Goal: Communication & Community: Answer question/provide support

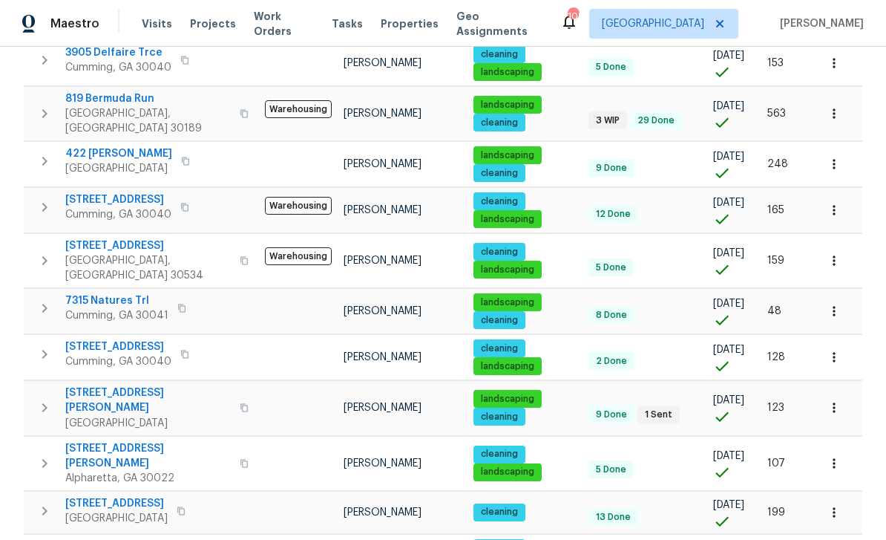
scroll to position [745, 0]
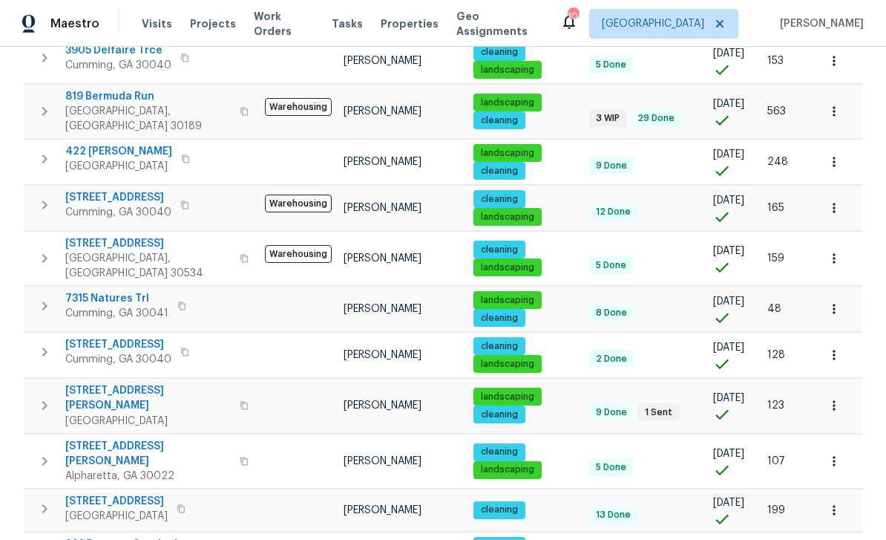
click at [840, 398] on icon "button" at bounding box center [834, 405] width 15 height 15
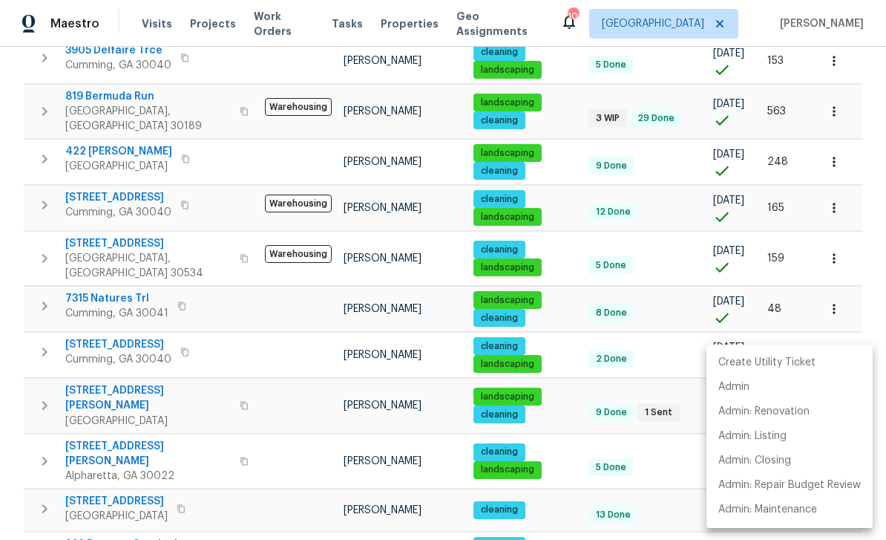
click at [104, 360] on div at bounding box center [443, 270] width 886 height 540
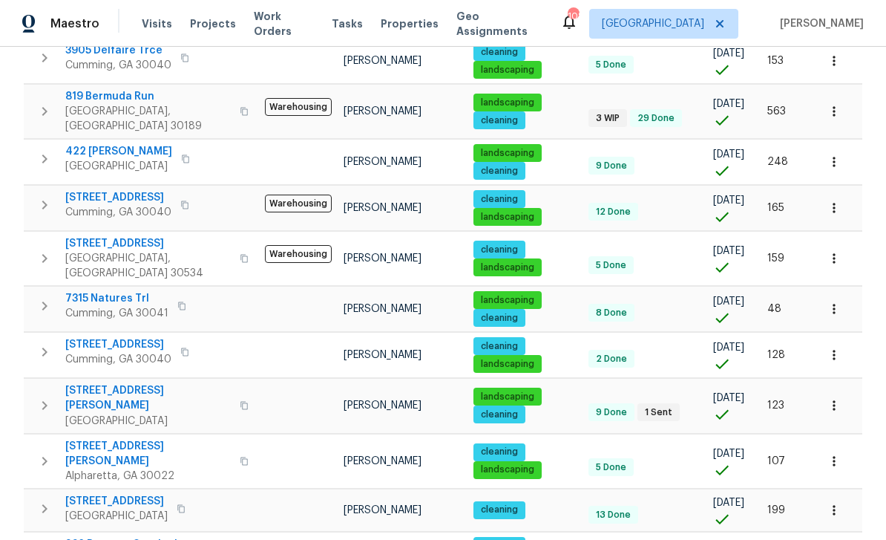
click at [106, 383] on span "294 Farm Ridge Dr NE" at bounding box center [148, 398] width 166 height 30
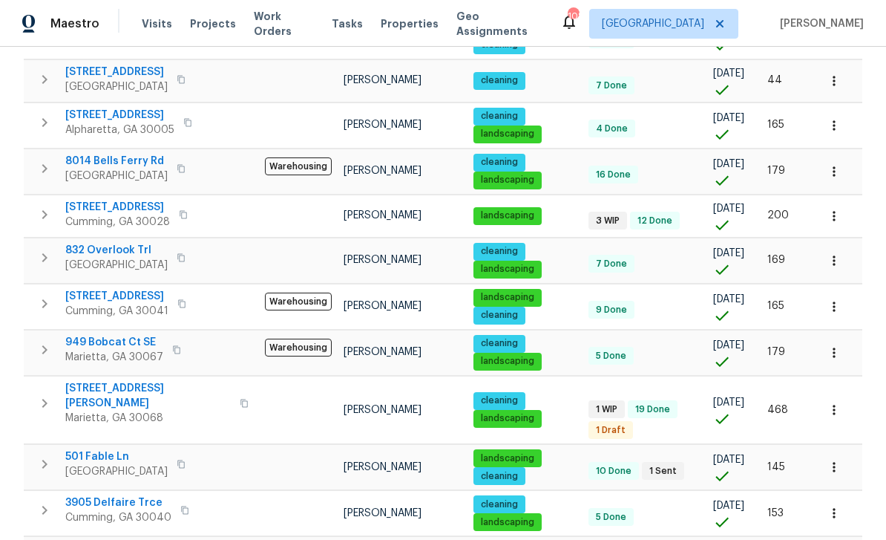
scroll to position [290, 0]
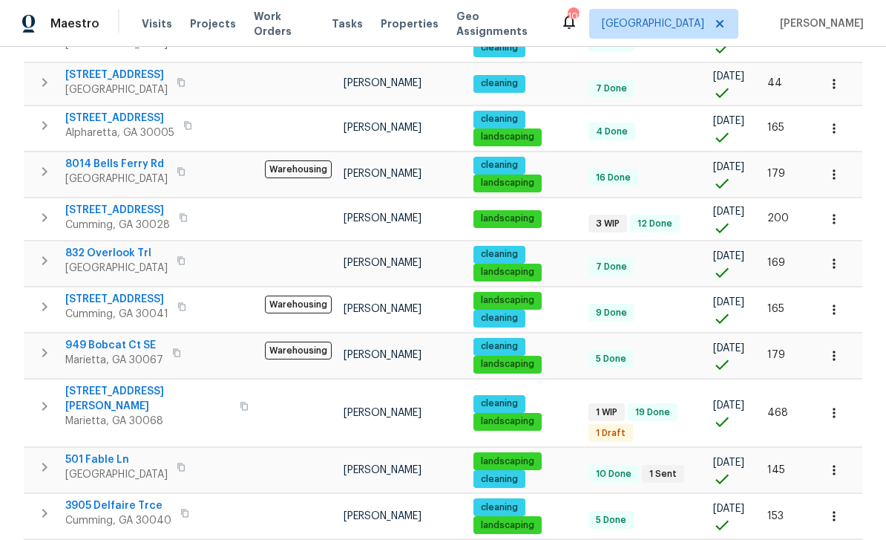
click at [103, 213] on span "[STREET_ADDRESS]" at bounding box center [117, 210] width 105 height 15
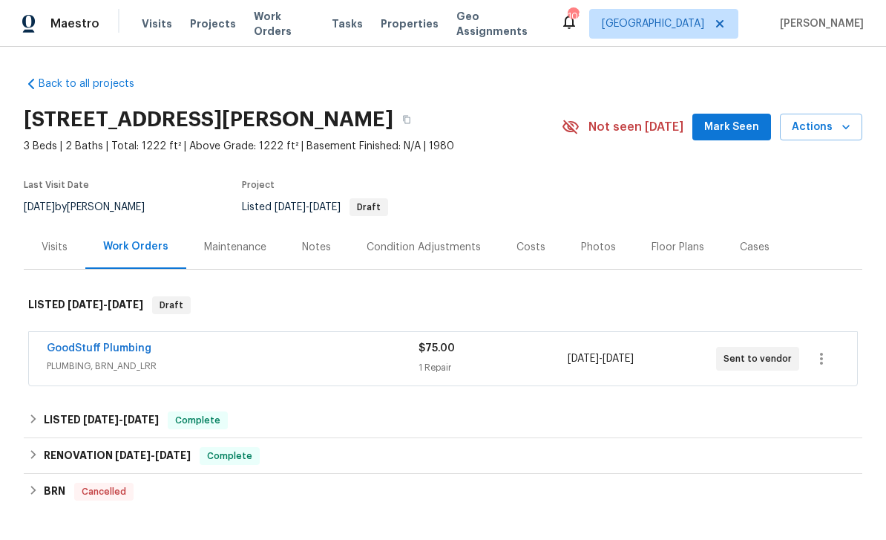
click at [838, 128] on span "Actions" at bounding box center [821, 127] width 59 height 19
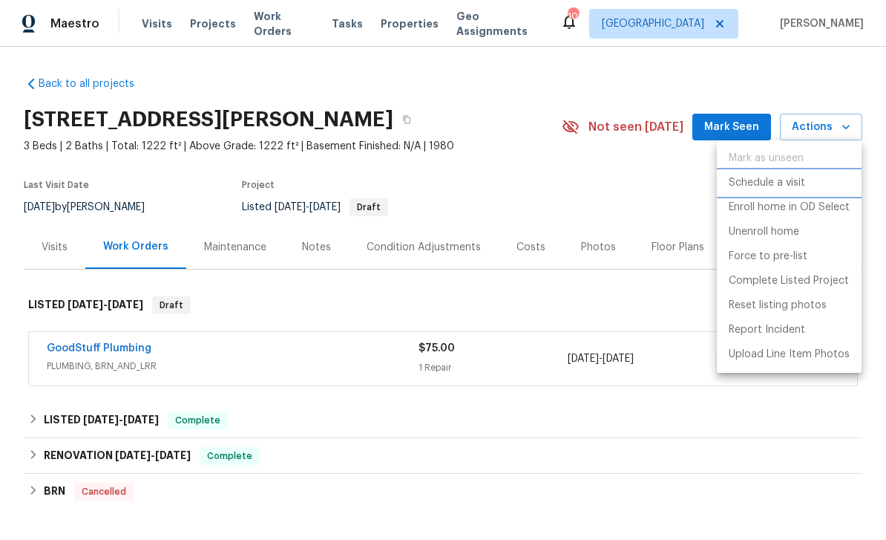
click at [796, 182] on p "Schedule a visit" at bounding box center [767, 183] width 76 height 16
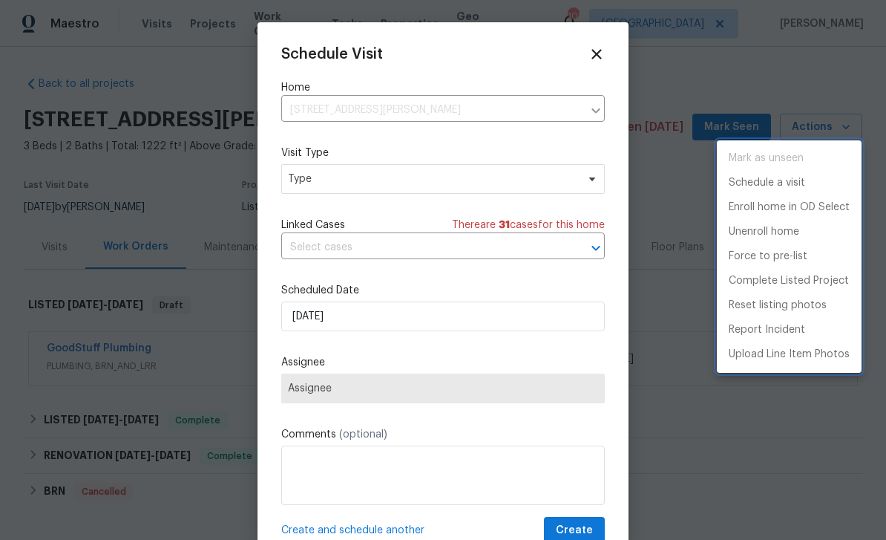
click at [507, 386] on div at bounding box center [443, 270] width 886 height 540
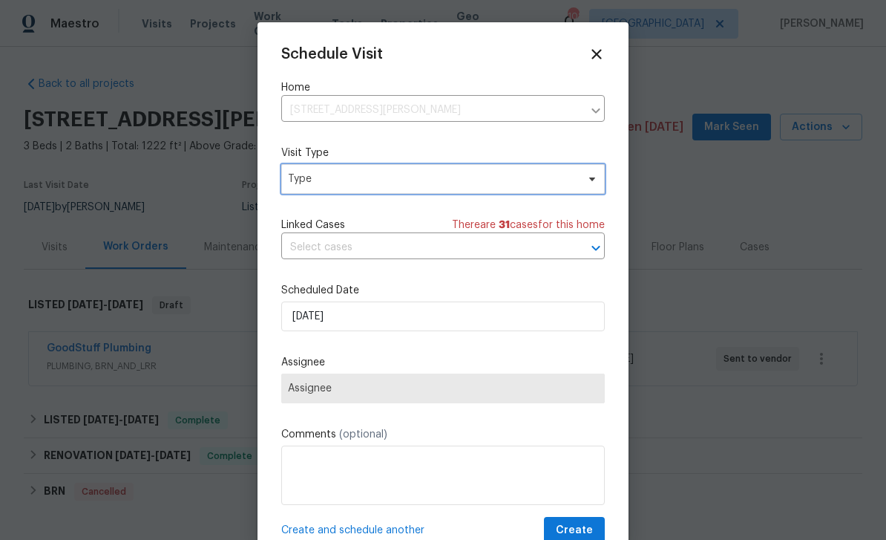
click at [586, 178] on span at bounding box center [590, 179] width 16 height 12
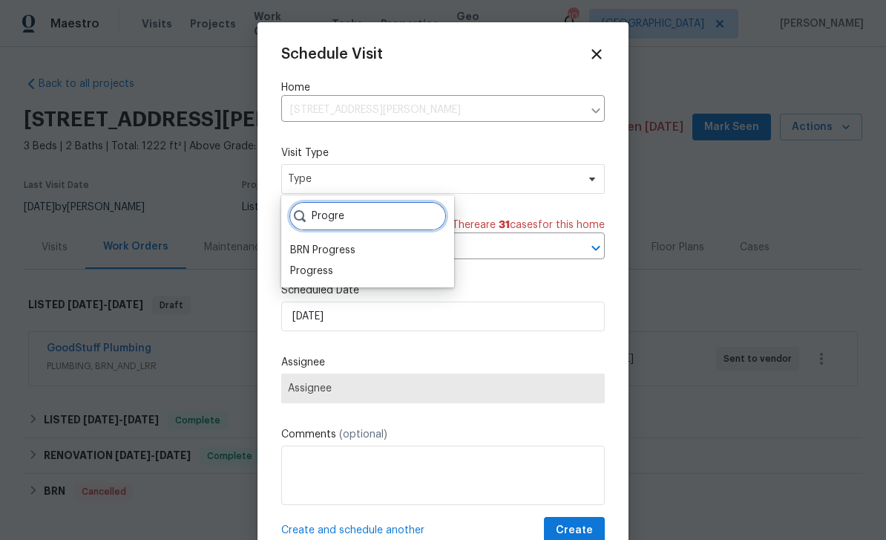
type input "Progre"
click at [315, 266] on div "Progress" at bounding box center [311, 270] width 43 height 15
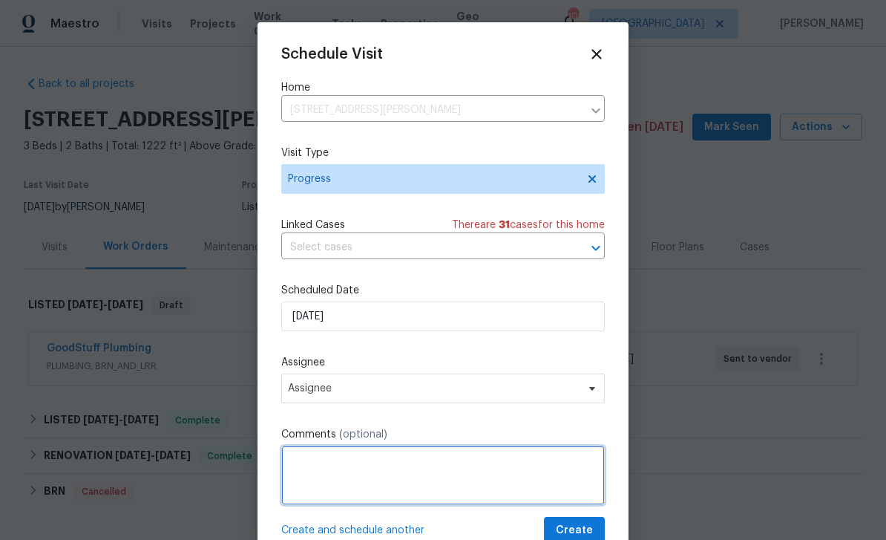
click at [469, 468] on textarea at bounding box center [443, 474] width 324 height 59
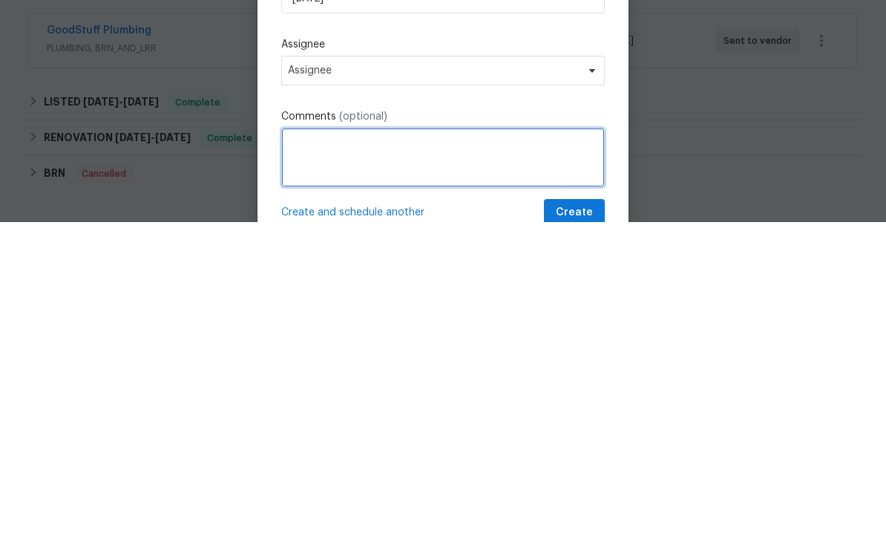
paste textarea "Feedback Category: maintenance Feedback Message: Vapor barrier in basement not …"
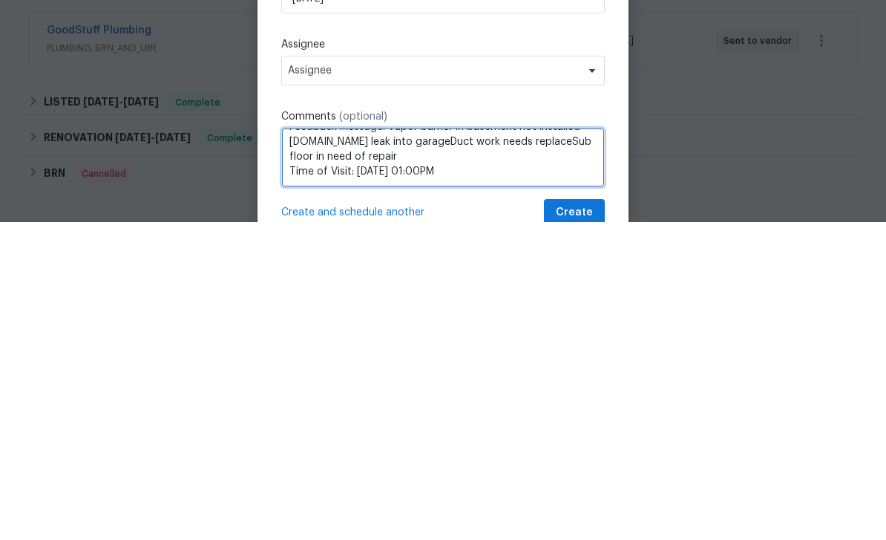
scroll to position [31, 0]
click at [324, 445] on textarea "Feedback Category: maintenance Feedback Message: Vapor barrier in basement not …" at bounding box center [443, 474] width 324 height 59
click at [460, 445] on textarea "Feedback Category: maintenance Feedback Message: Vapor barrier in basement not …" at bounding box center [443, 474] width 324 height 59
click at [336, 445] on textarea "Feedback Category: maintenance Feedback Message: Vapor barrier in basement not …" at bounding box center [443, 474] width 324 height 59
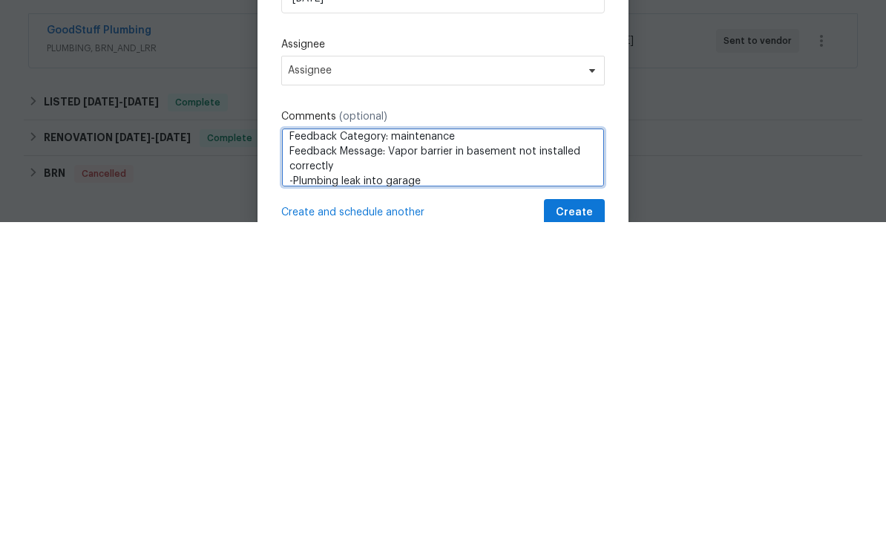
scroll to position [8, 0]
click at [389, 445] on textarea "Feedback Category: maintenance Feedback Message: Vapor barrier in basement not …" at bounding box center [443, 474] width 324 height 59
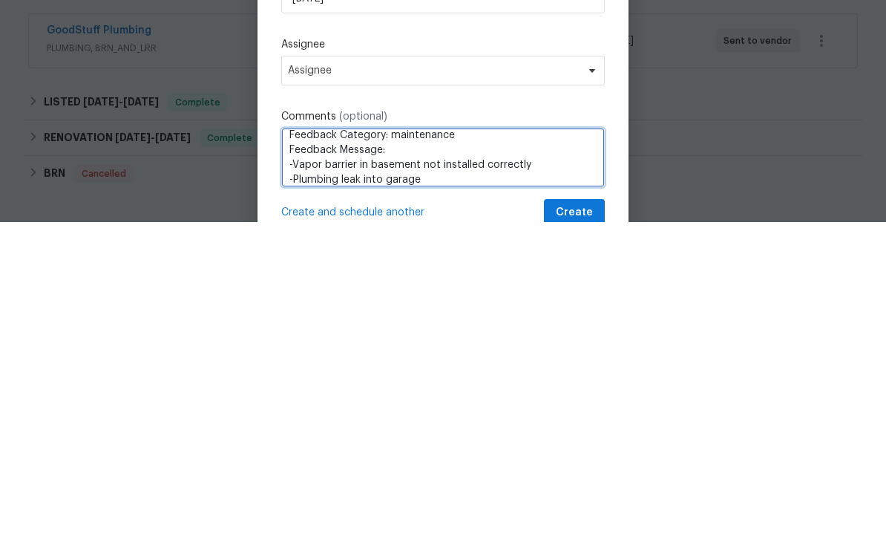
click at [470, 445] on textarea "Feedback Category: maintenance Feedback Message: -Vapor barrier in basement not…" at bounding box center [443, 474] width 324 height 59
click at [347, 445] on textarea "Feedback Message: -Vapor barrier in basement not installed correctly -Plumbing …" at bounding box center [443, 474] width 324 height 59
click at [288, 445] on textarea "Feedback Message: -Vapor barrier in basement not installed correctly -Plumbing …" at bounding box center [443, 474] width 324 height 59
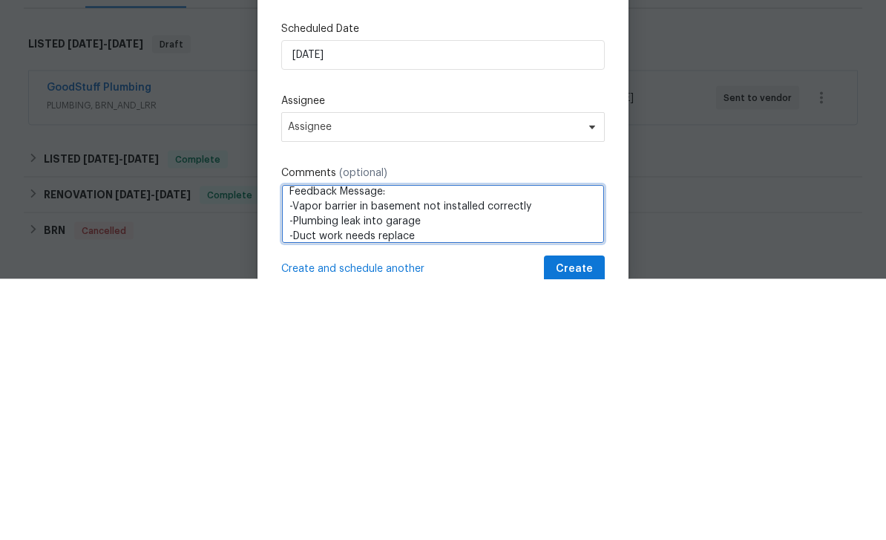
type textarea "Feedback Message: -Vapor barrier in basement not installed correctly -Plumbing …"
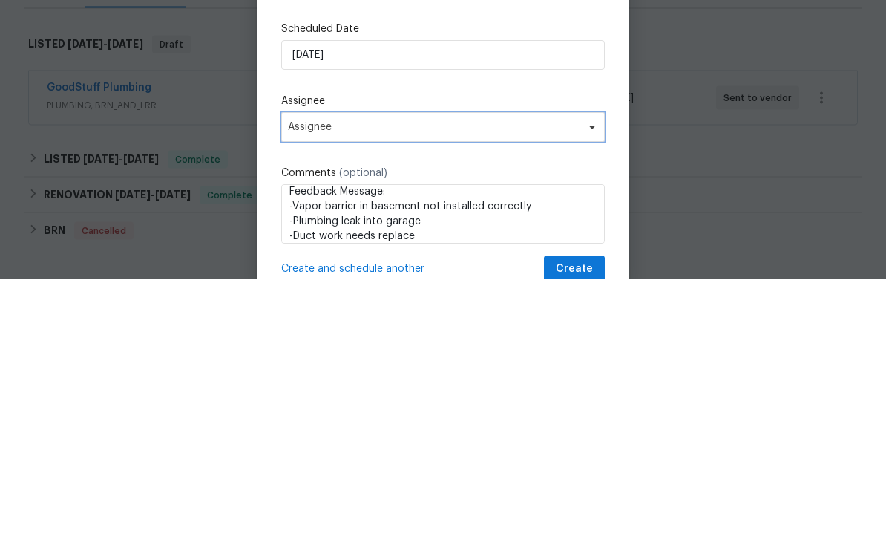
click at [589, 382] on icon at bounding box center [592, 388] width 12 height 12
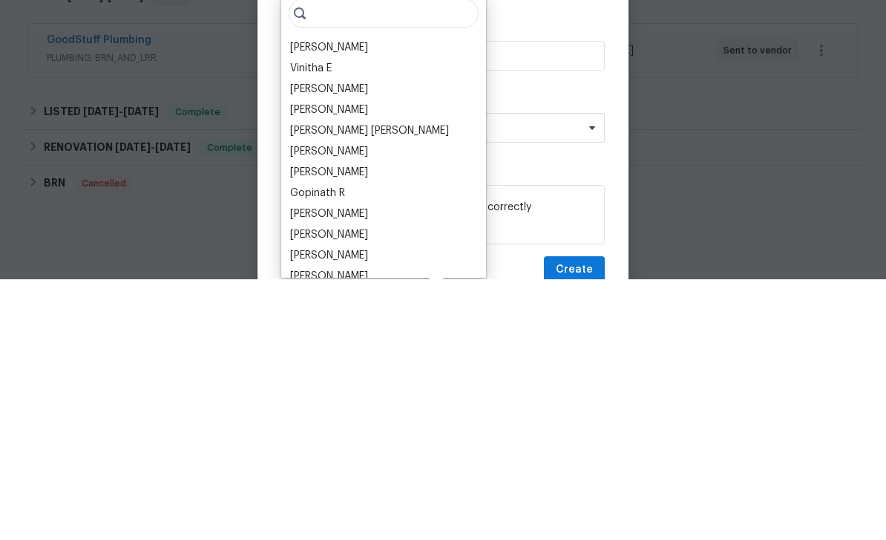
click at [310, 301] on div "[PERSON_NAME]" at bounding box center [329, 308] width 78 height 15
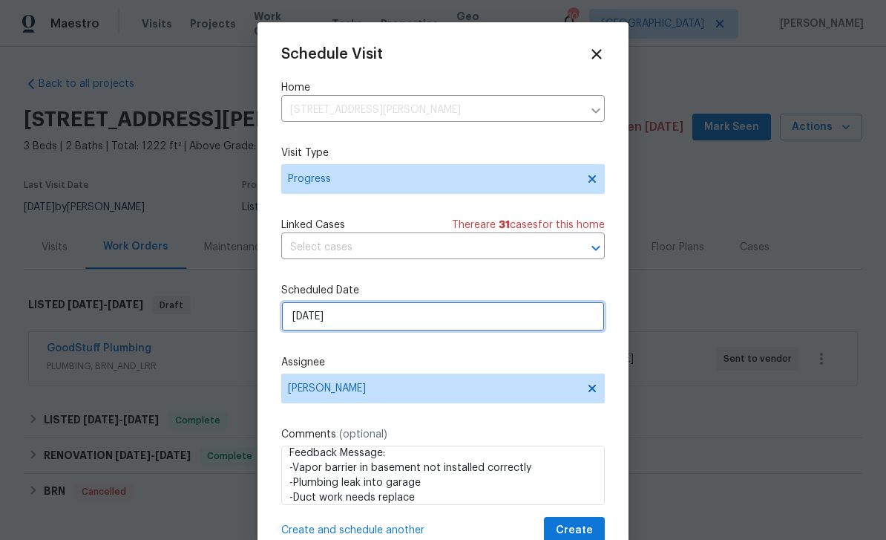
click at [542, 320] on input "[DATE]" at bounding box center [443, 316] width 324 height 30
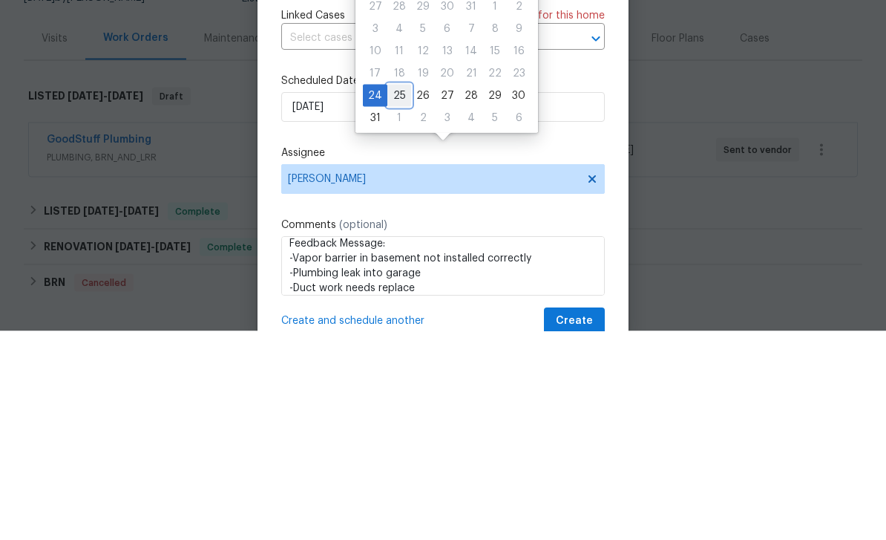
click at [398, 294] on div "25" at bounding box center [399, 304] width 24 height 21
type input "[DATE]"
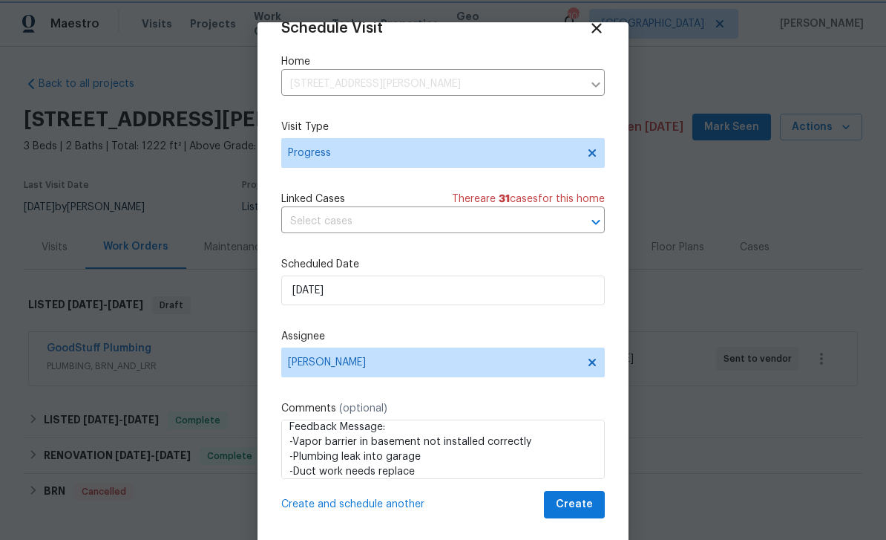
scroll to position [29, 0]
click at [580, 499] on span "Create" at bounding box center [574, 504] width 37 height 19
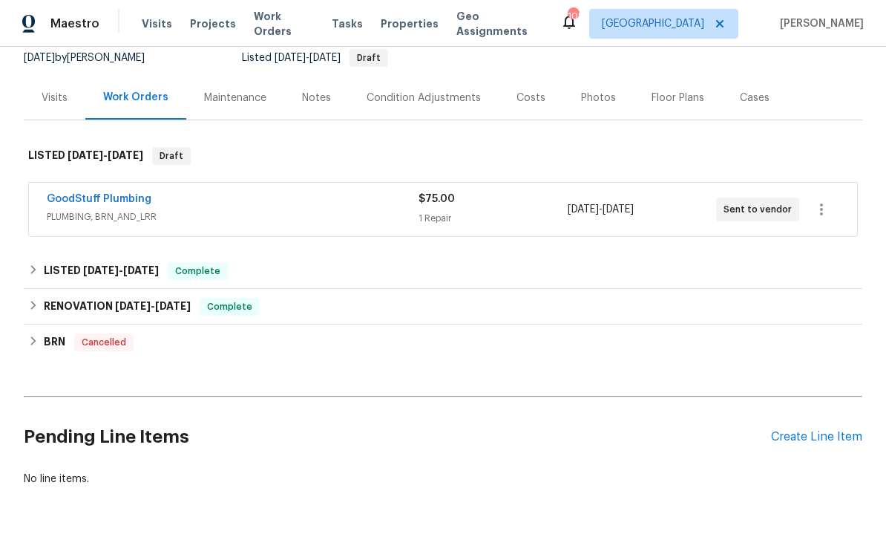
scroll to position [148, 0]
click at [803, 437] on div "Create Line Item" at bounding box center [816, 437] width 91 height 14
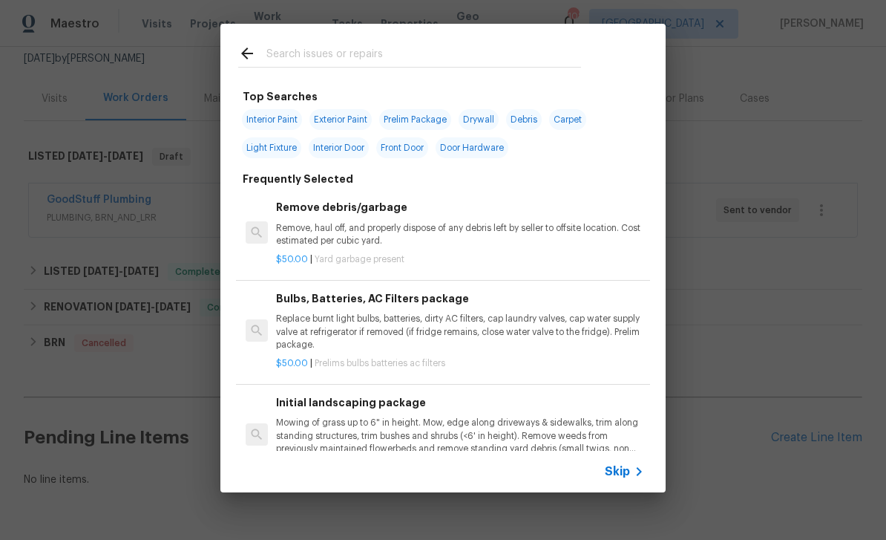
click at [289, 62] on input "text" at bounding box center [423, 56] width 315 height 22
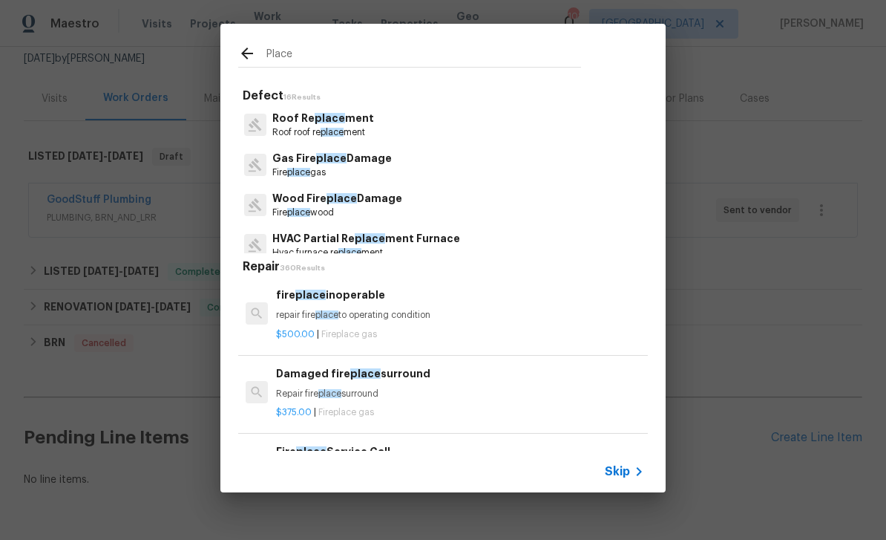
click at [314, 48] on input "Place" at bounding box center [423, 56] width 315 height 22
type input "Place holder"
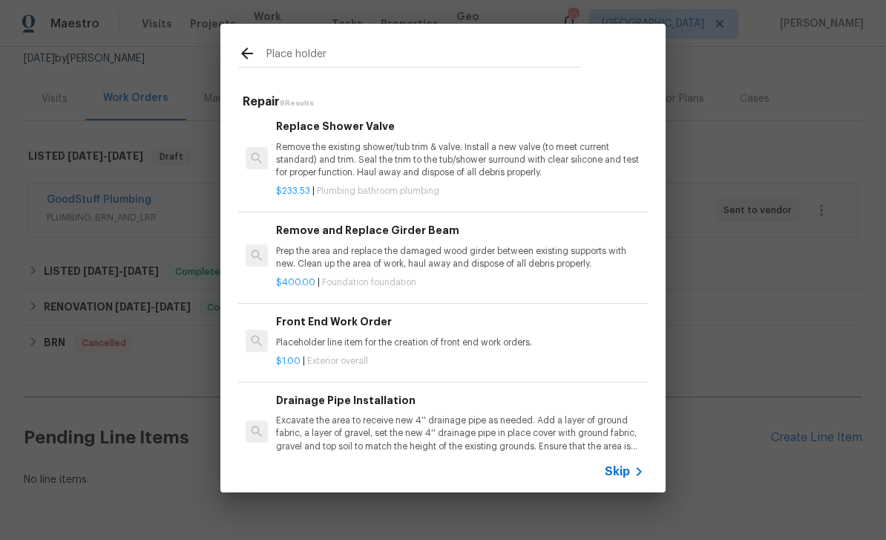
scroll to position [381, 0]
click at [518, 332] on div "Front End Work Order Placeholder line item for the creation of front end work o…" at bounding box center [460, 332] width 368 height 36
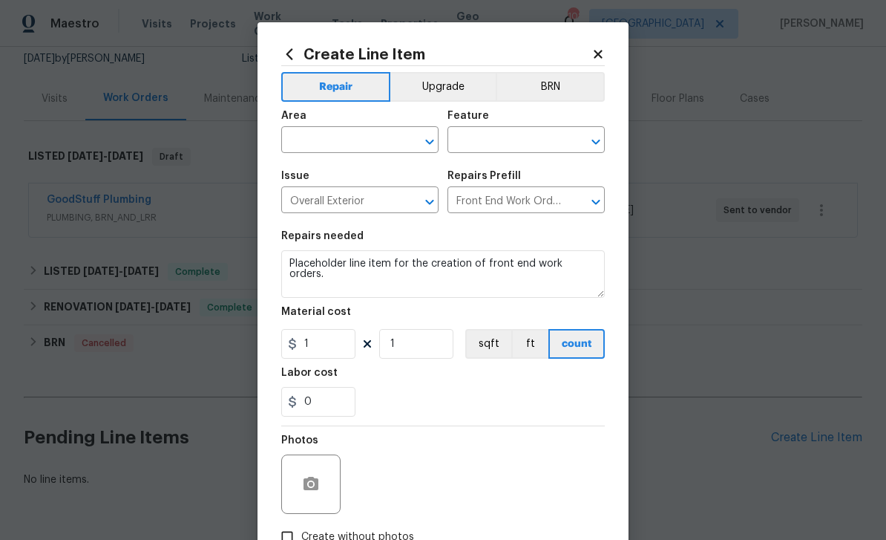
click at [314, 130] on input "text" at bounding box center [339, 141] width 116 height 23
click at [322, 199] on li "Exterior Overall" at bounding box center [359, 200] width 157 height 24
type input "Exterior Overall"
click at [528, 145] on input "text" at bounding box center [506, 141] width 116 height 23
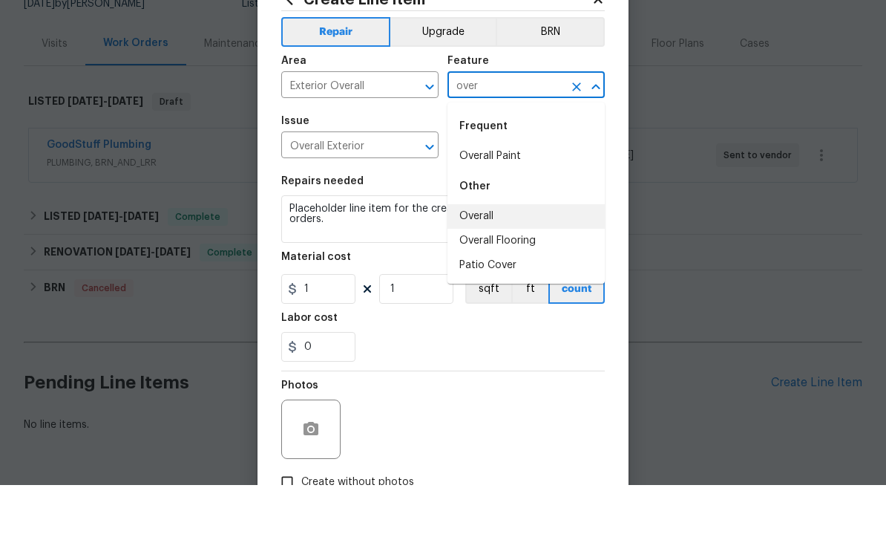
click at [500, 259] on li "Overall" at bounding box center [526, 271] width 157 height 24
type input "Overall"
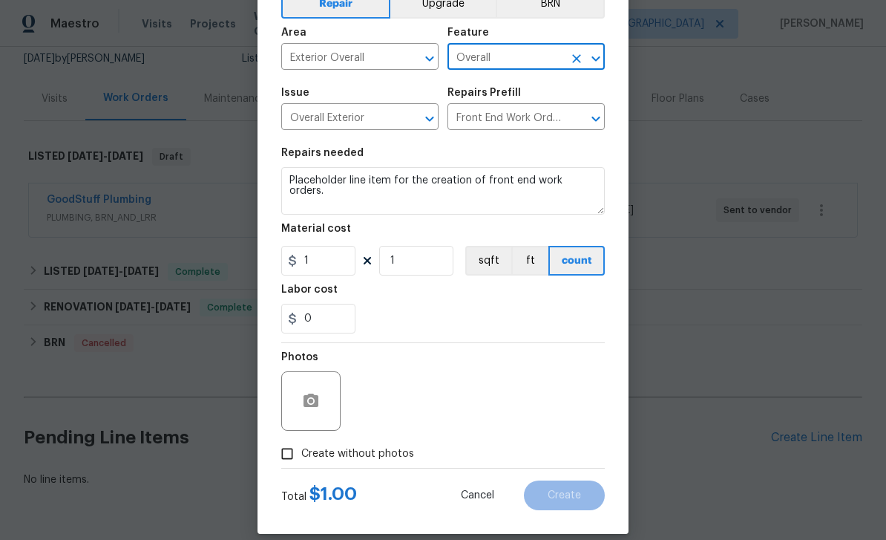
scroll to position [88, 0]
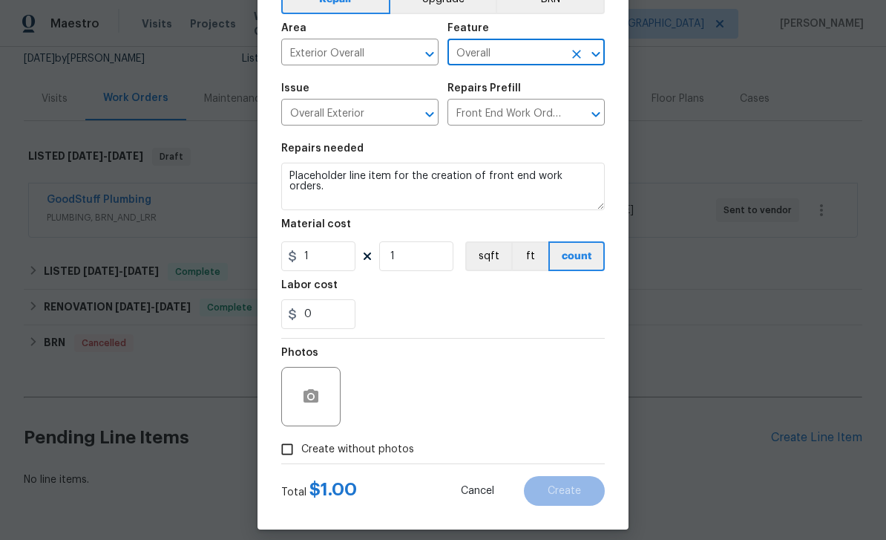
click at [292, 454] on input "Create without photos" at bounding box center [287, 449] width 28 height 28
checkbox input "true"
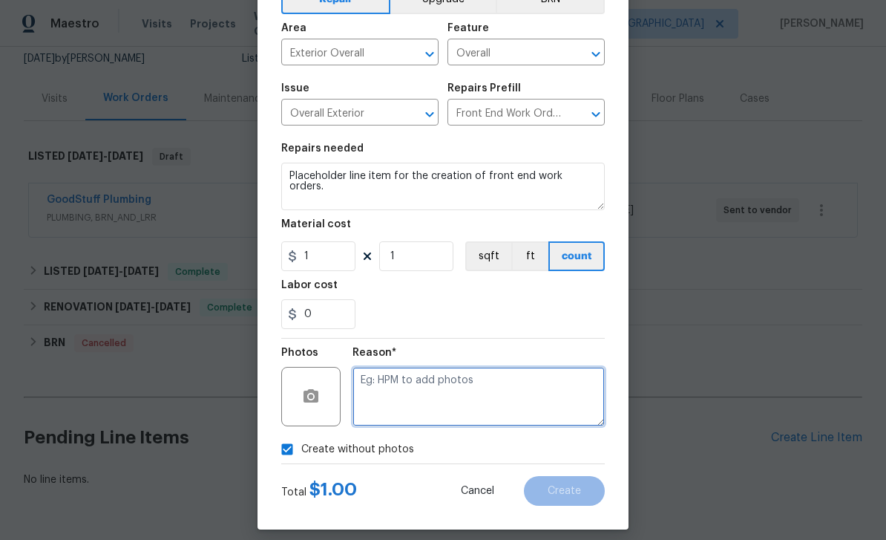
click at [554, 395] on textarea at bounding box center [479, 396] width 252 height 59
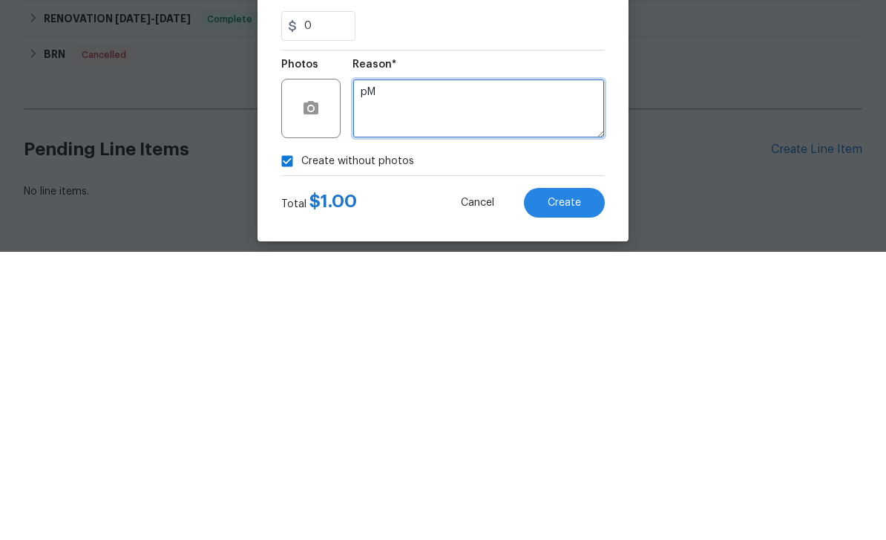
type textarea "p"
type textarea "HPM"
click at [571, 476] on button "Create" at bounding box center [564, 491] width 81 height 30
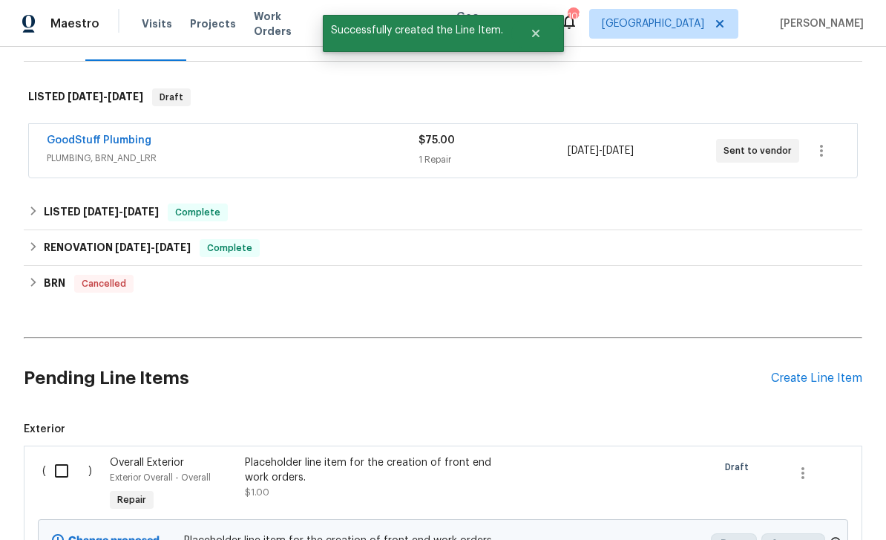
scroll to position [217, 0]
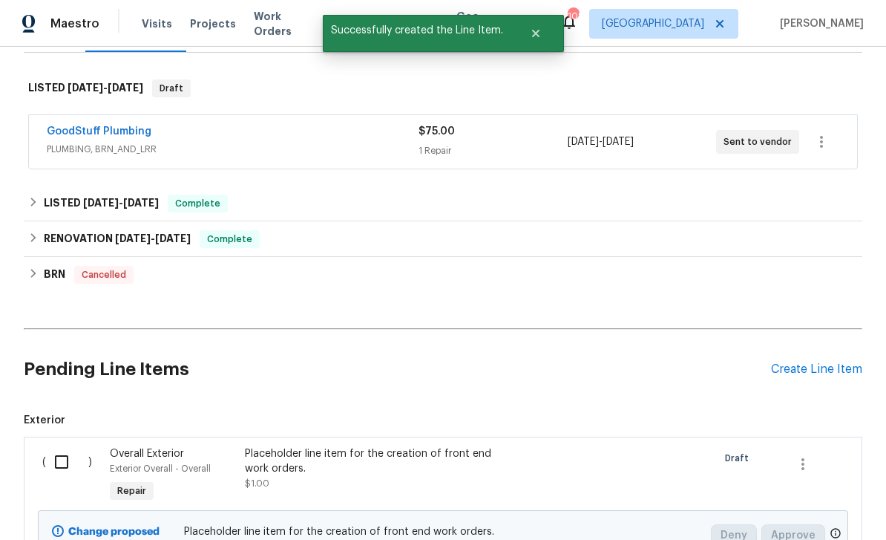
click at [64, 446] on input "checkbox" at bounding box center [67, 461] width 42 height 31
checkbox input "true"
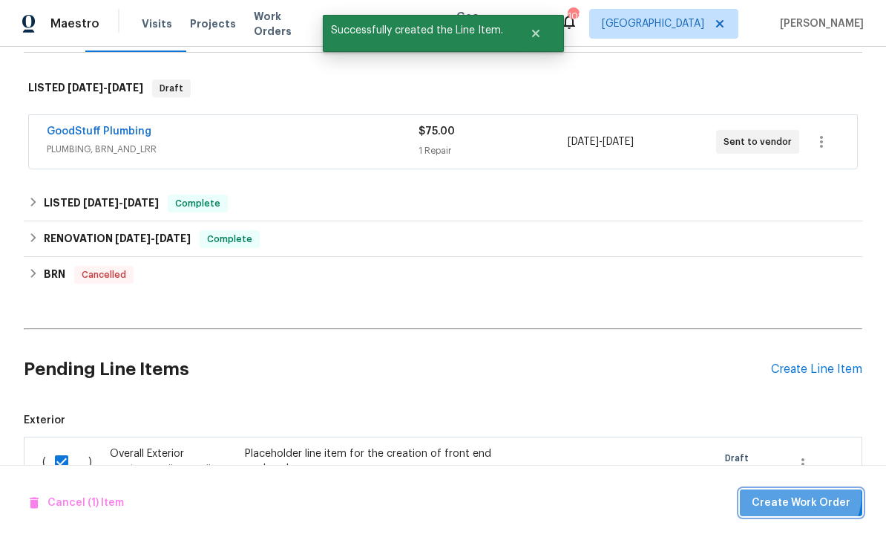
click at [805, 497] on span "Create Work Order" at bounding box center [801, 503] width 99 height 19
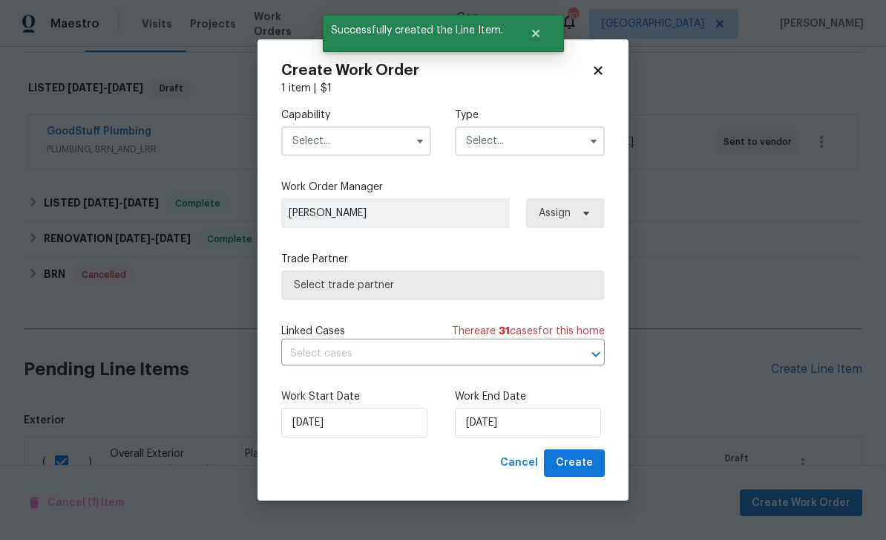
click at [322, 138] on input "text" at bounding box center [356, 141] width 150 height 30
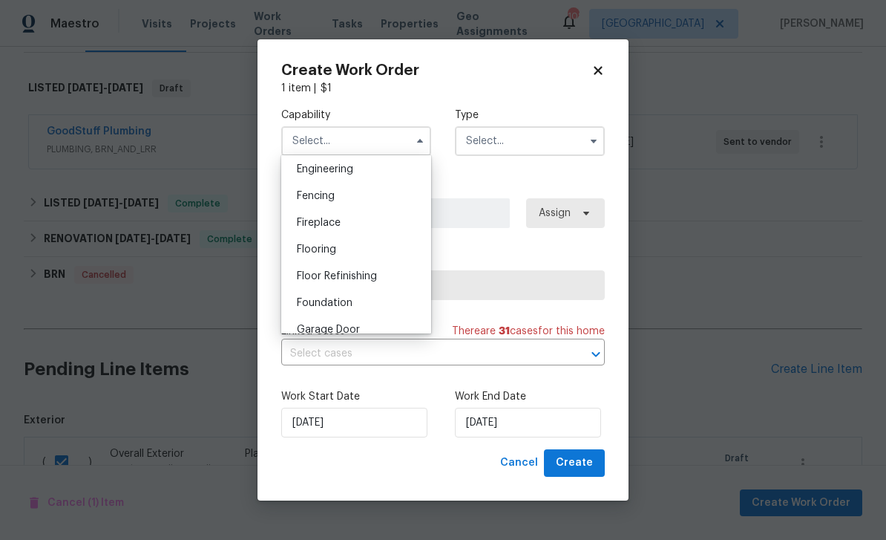
scroll to position [611, 0]
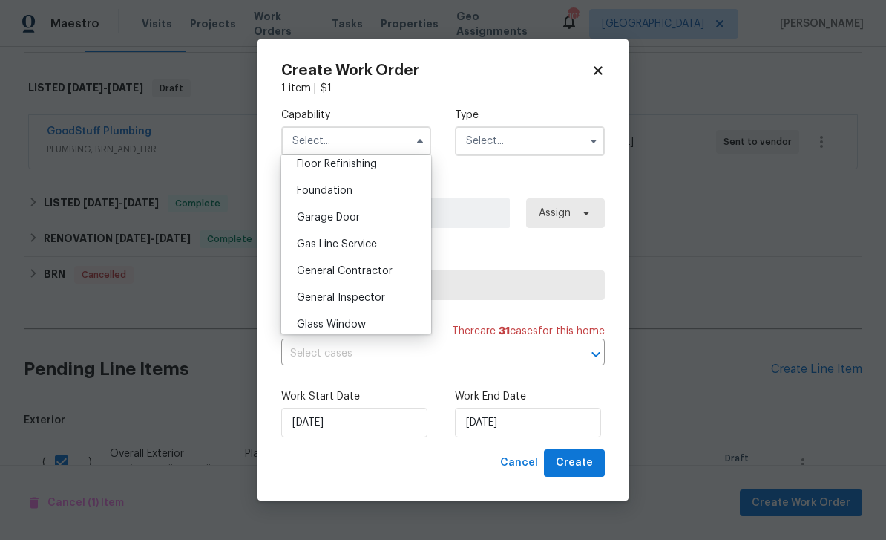
click at [315, 272] on span "General Contractor" at bounding box center [345, 271] width 96 height 10
type input "General Contractor"
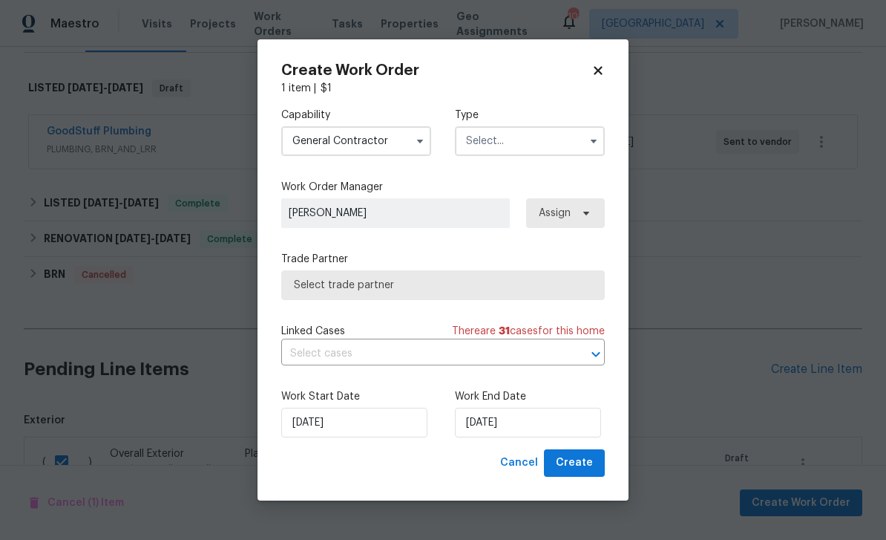
click at [557, 140] on input "text" at bounding box center [530, 141] width 150 height 30
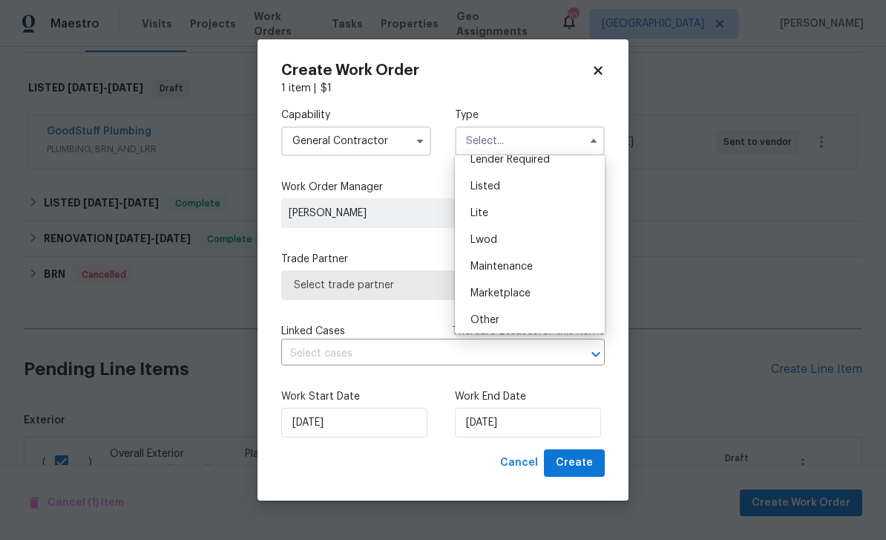
scroll to position [108, 0]
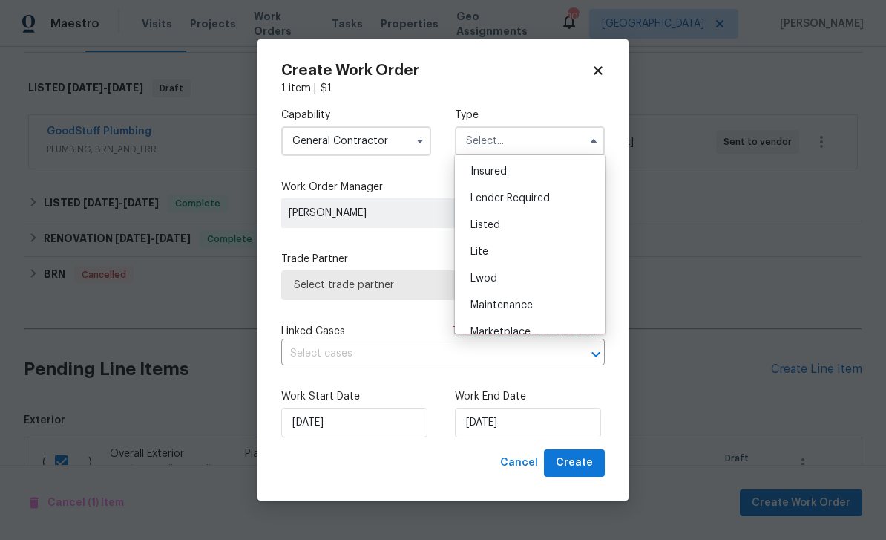
click at [539, 219] on div "Listed" at bounding box center [530, 225] width 143 height 27
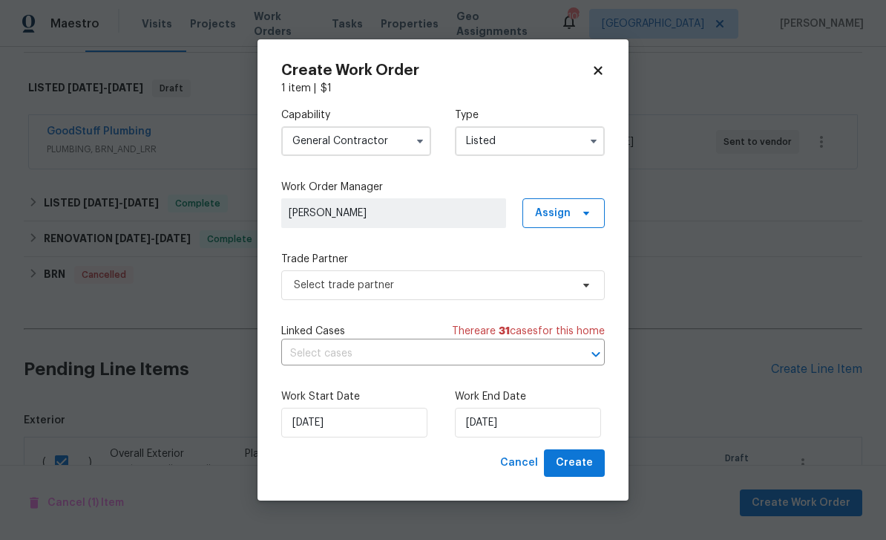
type input "Listed"
click at [564, 209] on span "Assign" at bounding box center [553, 213] width 36 height 15
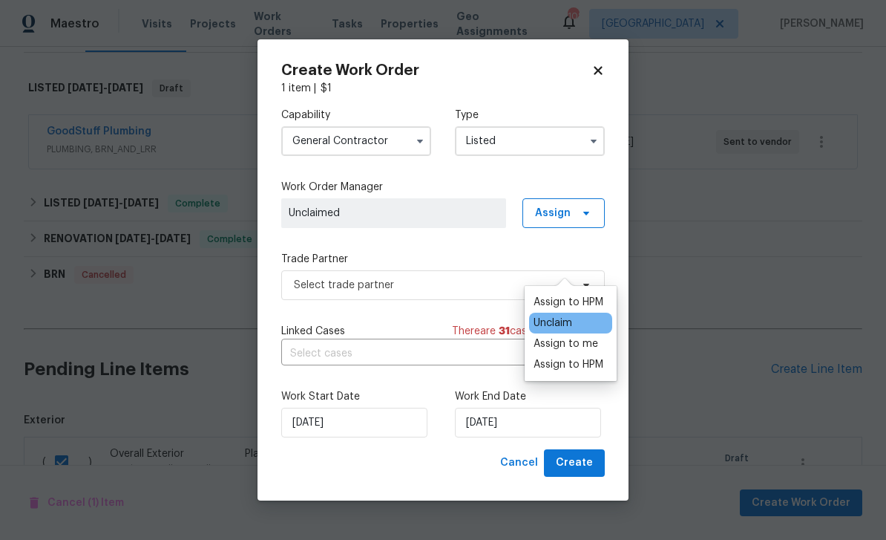
click at [583, 295] on div "Assign to HPM" at bounding box center [569, 302] width 70 height 15
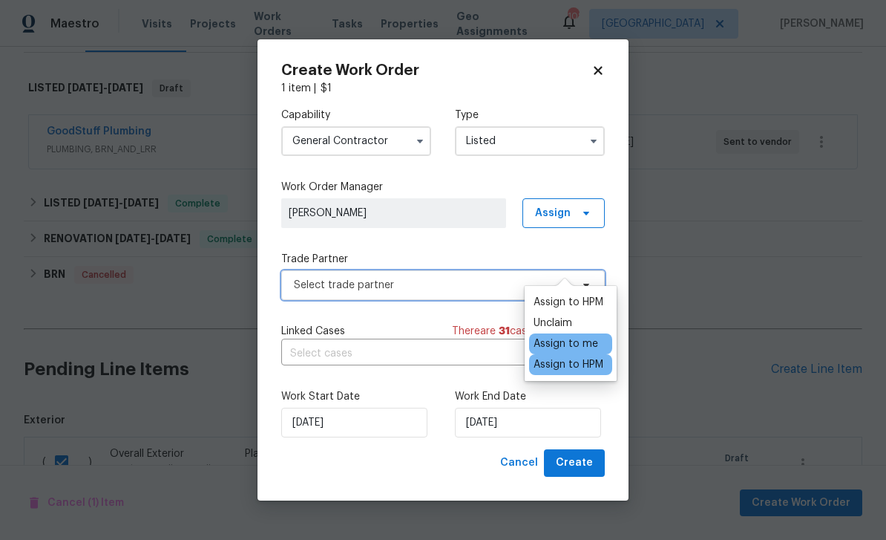
click at [324, 287] on span "Select trade partner" at bounding box center [432, 285] width 277 height 15
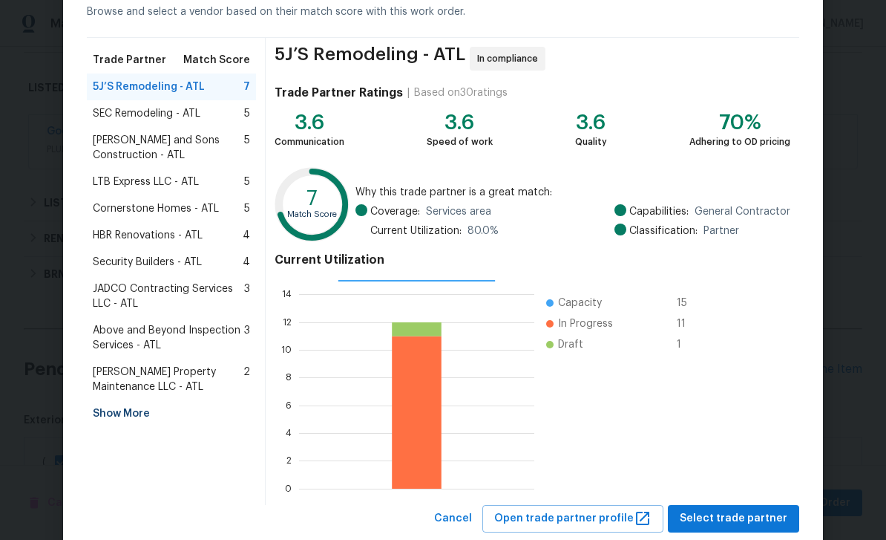
scroll to position [86, 0]
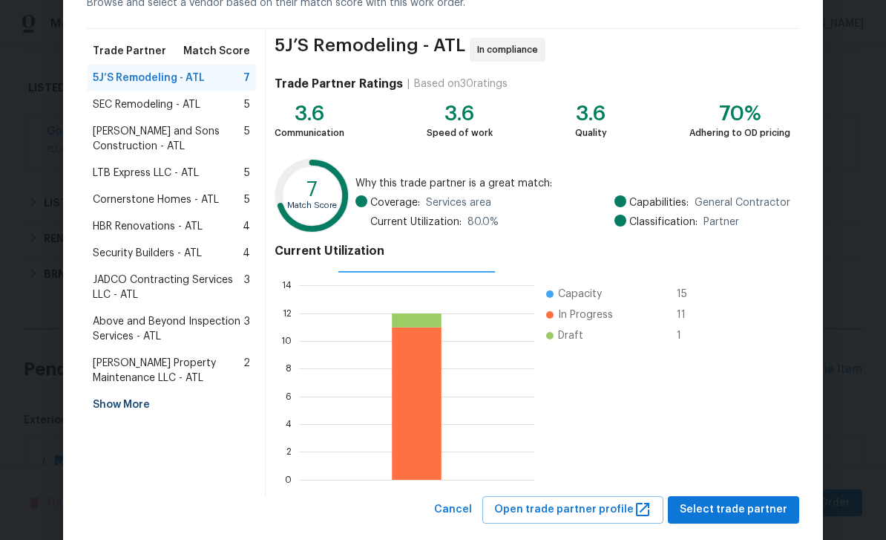
click at [114, 409] on div "Show More" at bounding box center [171, 404] width 169 height 27
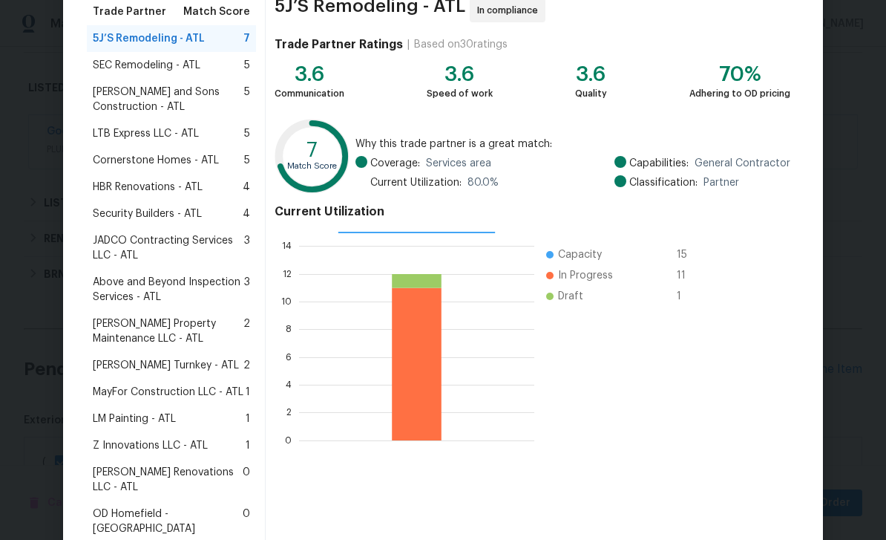
scroll to position [127, 0]
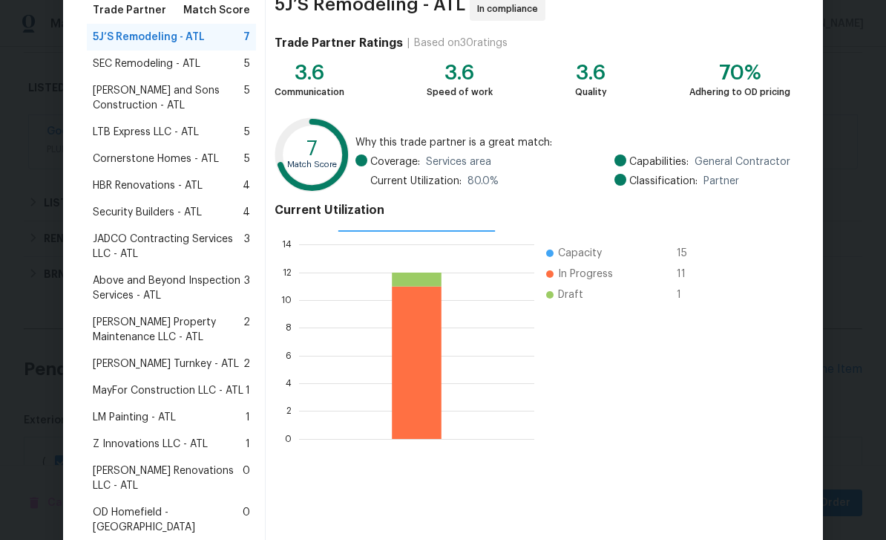
click at [133, 389] on span "MayFor Construction LLC - ATL" at bounding box center [168, 390] width 151 height 15
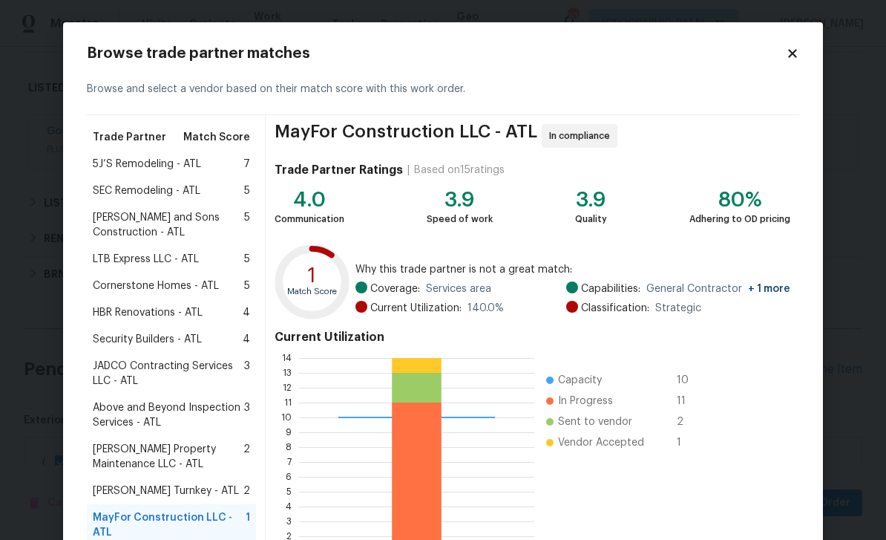
scroll to position [0, 0]
click at [132, 191] on span "SEC Remodeling - ATL" at bounding box center [147, 190] width 108 height 15
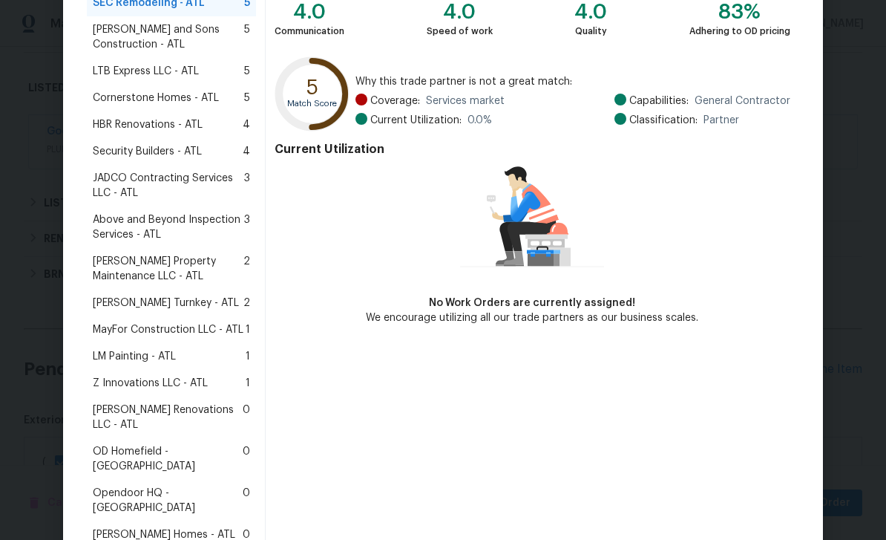
scroll to position [226, 0]
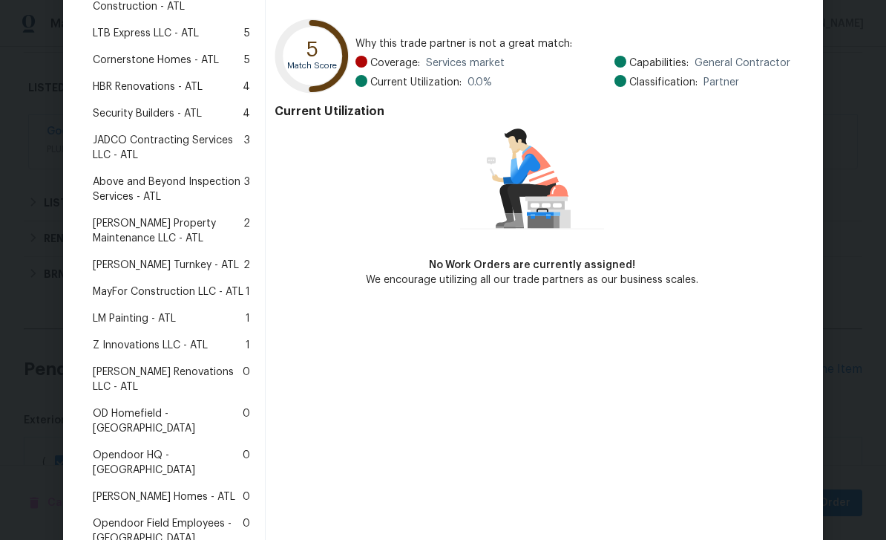
click at [113, 347] on span "Z Innovations LLC - ATL" at bounding box center [150, 345] width 115 height 15
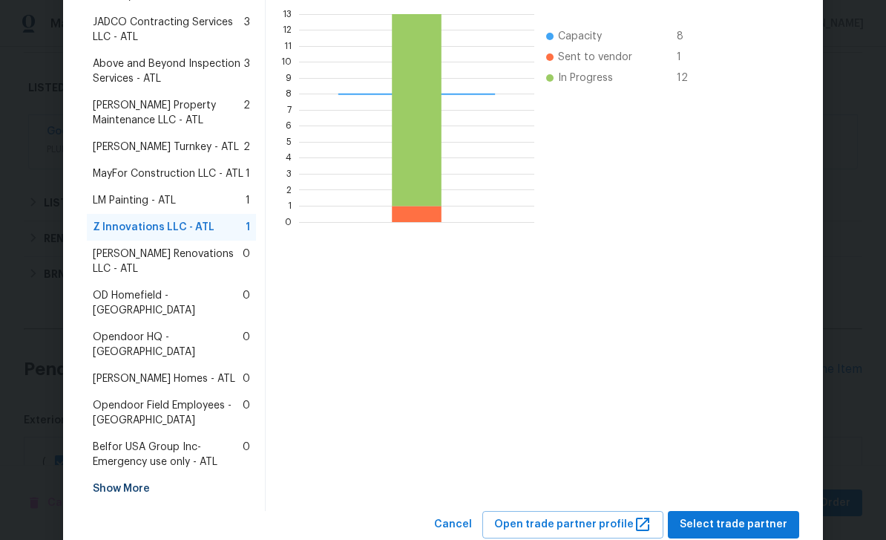
scroll to position [343, 0]
click at [747, 516] on span "Select trade partner" at bounding box center [734, 525] width 108 height 19
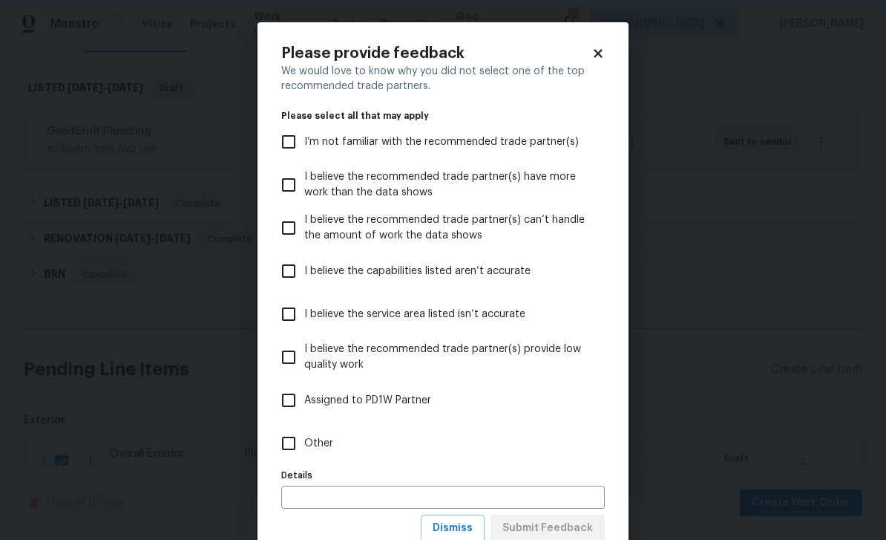
scroll to position [0, 0]
click at [289, 442] on input "Other" at bounding box center [288, 443] width 31 height 31
checkbox input "true"
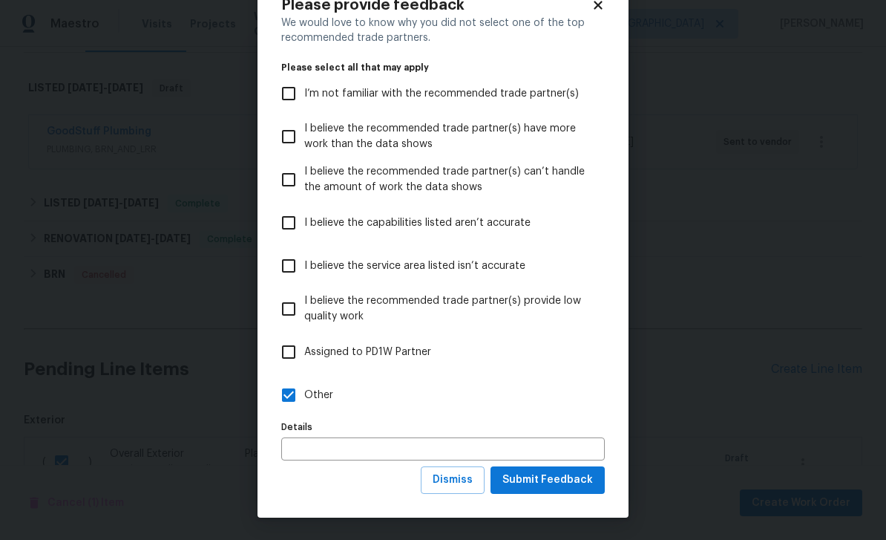
scroll to position [49, 0]
click at [571, 481] on span "Submit Feedback" at bounding box center [547, 480] width 91 height 19
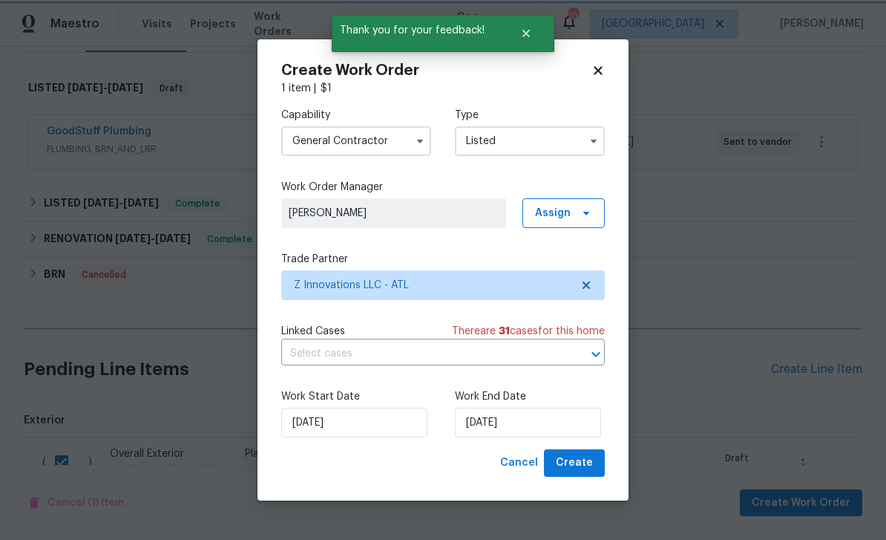
scroll to position [0, 0]
click at [566, 424] on input "[DATE]" at bounding box center [528, 422] width 146 height 30
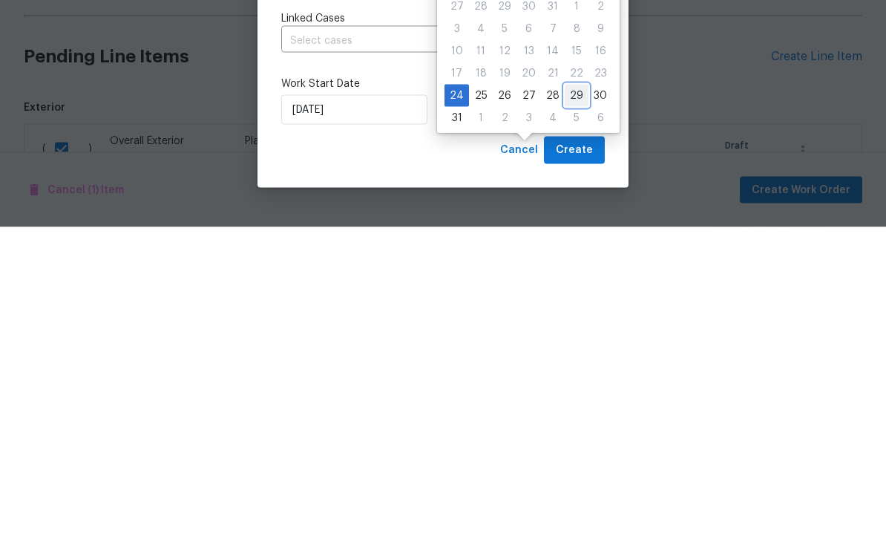
click at [569, 398] on div "29" at bounding box center [577, 408] width 24 height 21
type input "[DATE]"
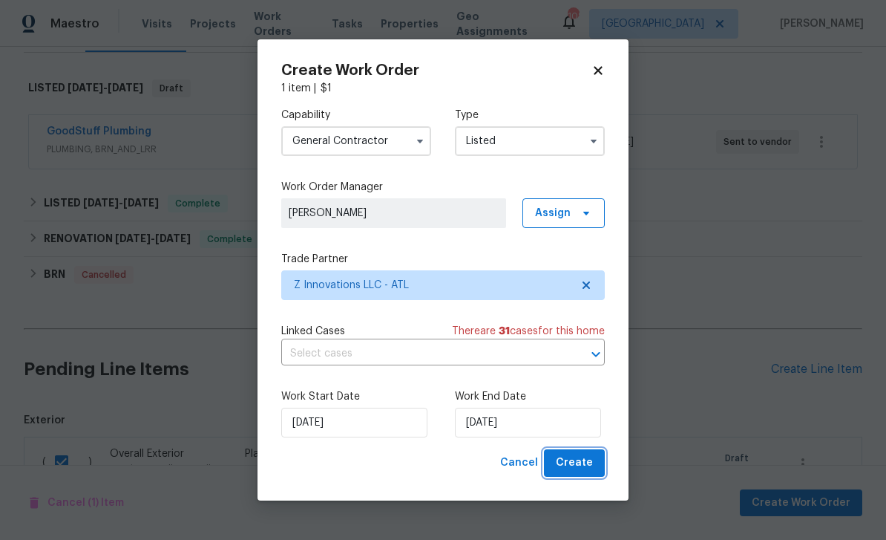
click at [586, 465] on span "Create" at bounding box center [574, 462] width 37 height 19
checkbox input "false"
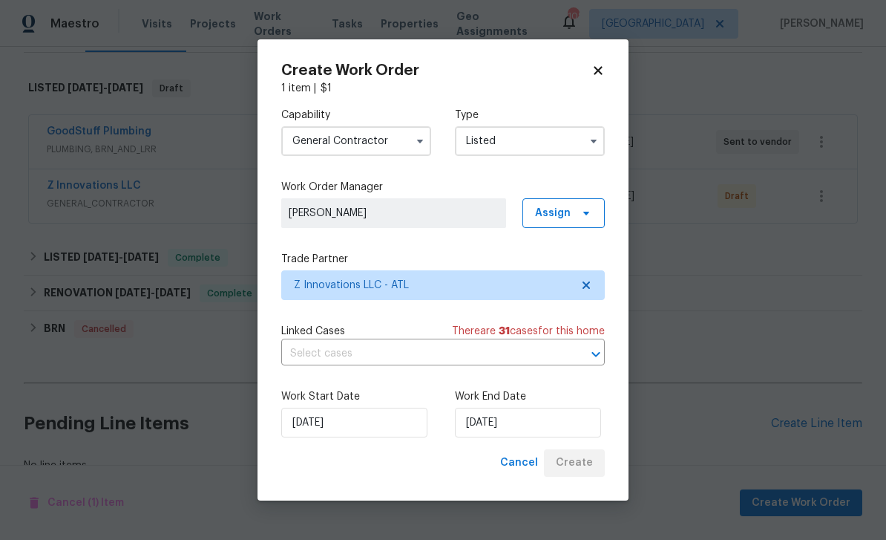
scroll to position [203, 0]
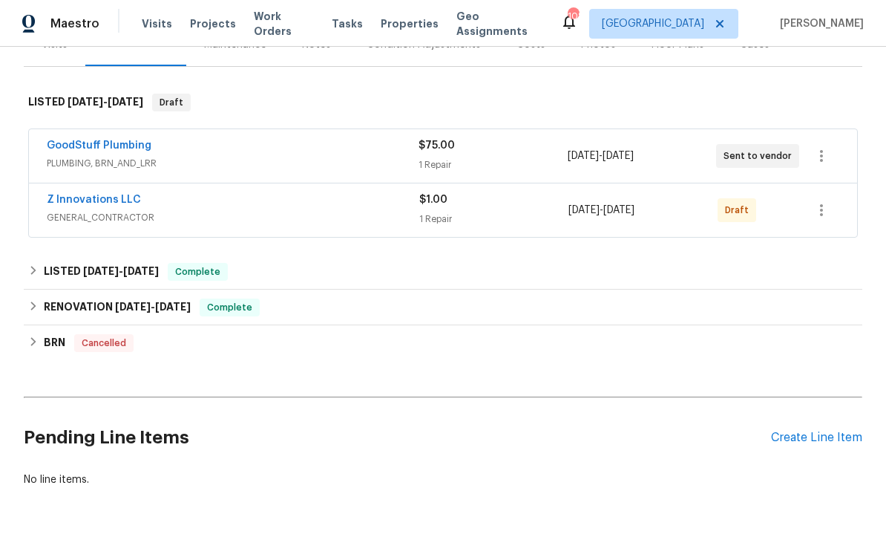
click at [91, 140] on link "GoodStuff Plumbing" at bounding box center [99, 145] width 105 height 10
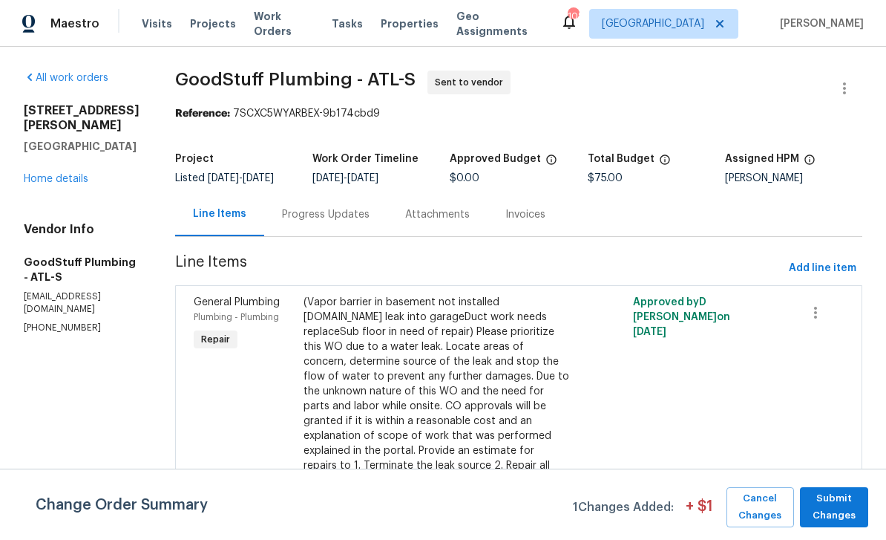
click at [339, 207] on div "Progress Updates" at bounding box center [326, 214] width 88 height 15
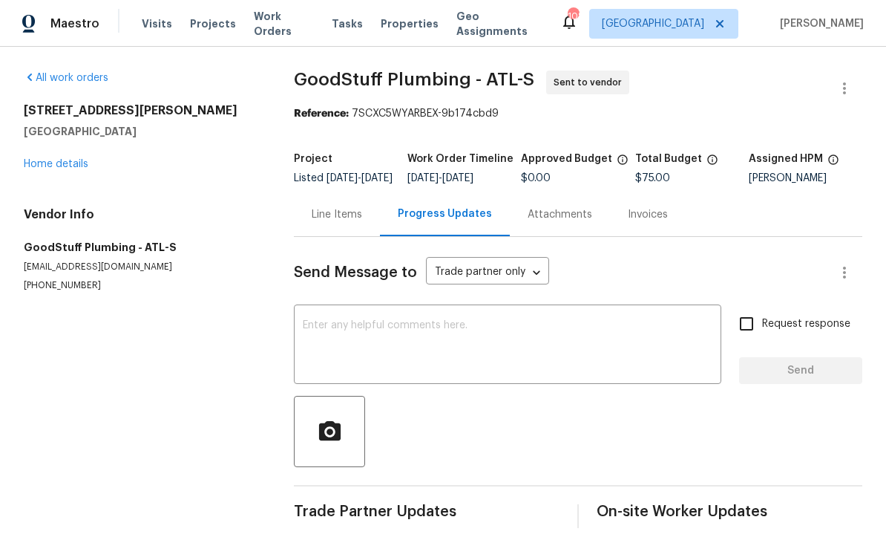
scroll to position [23, 0]
click at [328, 320] on textarea at bounding box center [508, 346] width 410 height 52
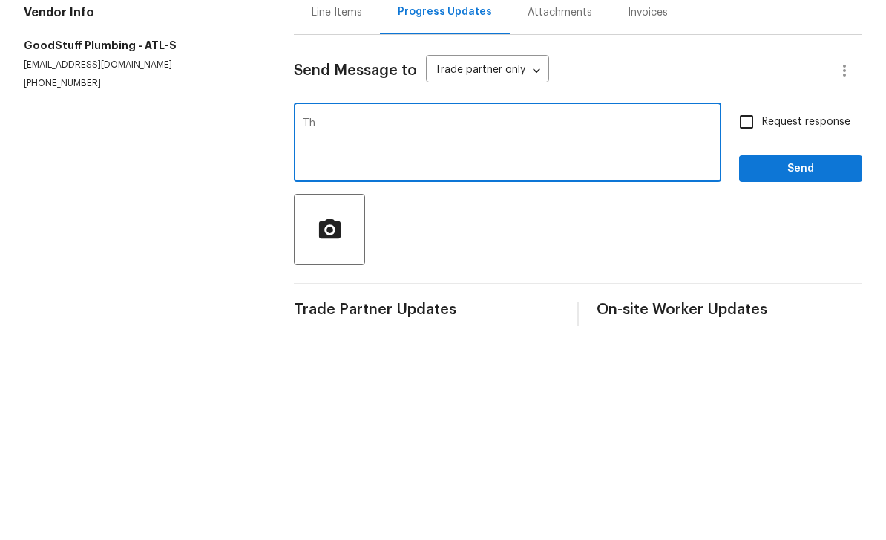
type textarea "T"
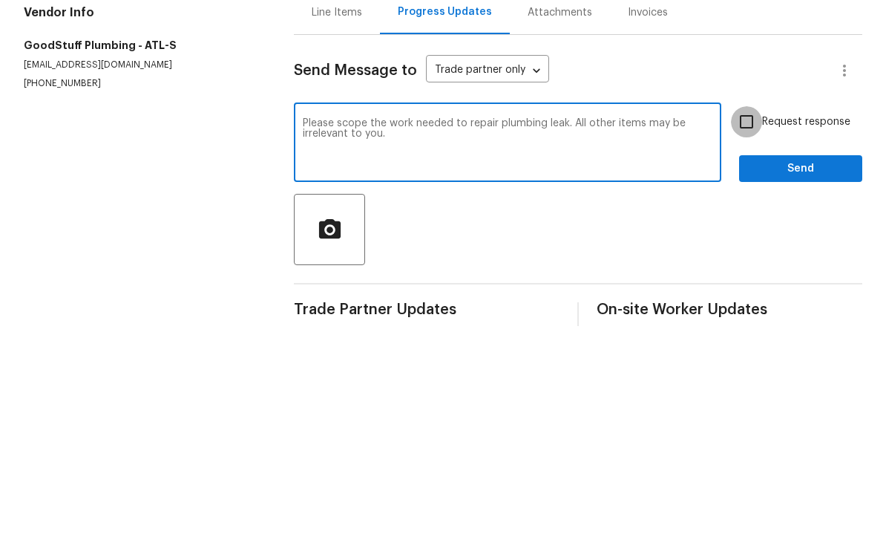
type textarea "Please scope the work needed to repair plumbing leak. All other items may be ir…"
click at [750, 308] on input "Request response" at bounding box center [746, 323] width 31 height 31
checkbox input "true"
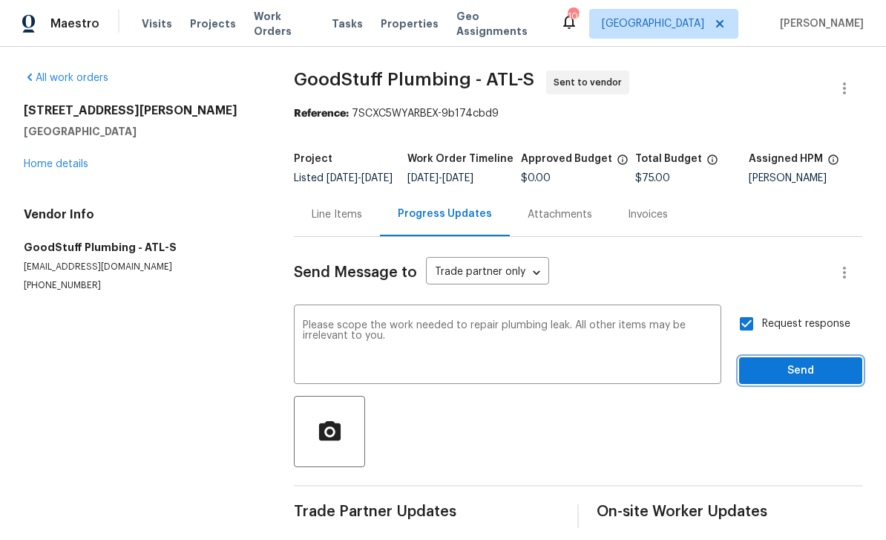
click at [787, 361] on span "Send" at bounding box center [800, 370] width 99 height 19
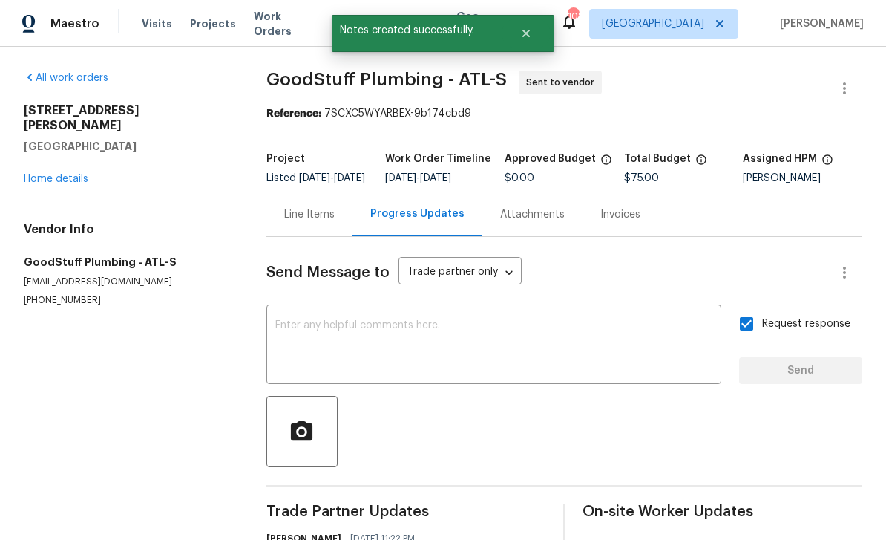
click at [55, 174] on link "Home details" at bounding box center [56, 179] width 65 height 10
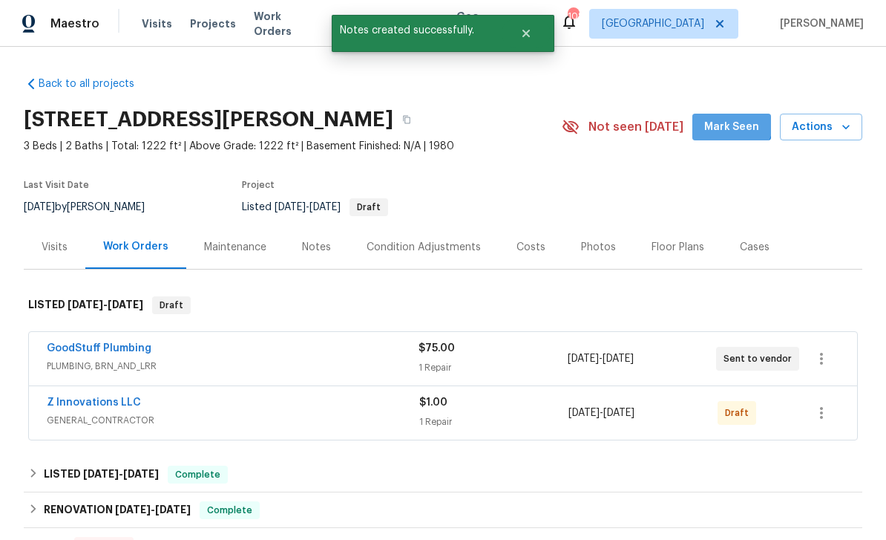
click at [736, 118] on span "Mark Seen" at bounding box center [731, 127] width 55 height 19
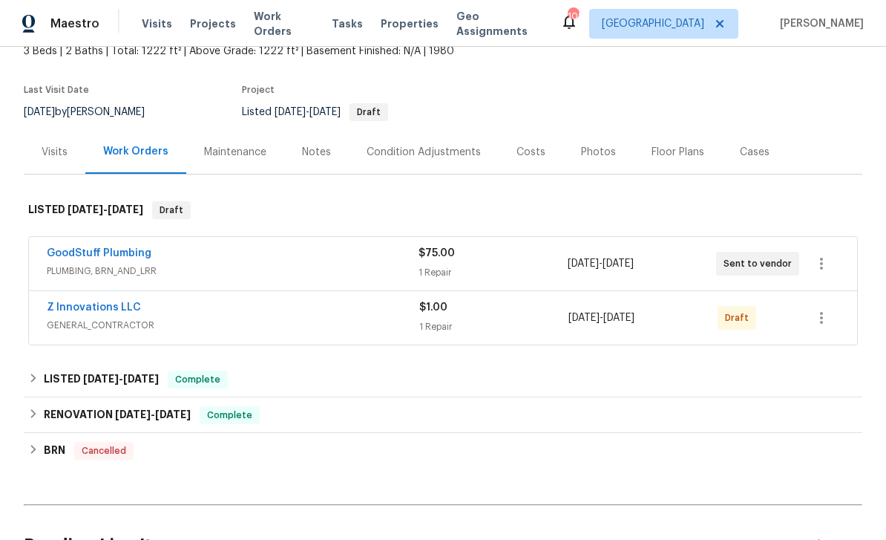
scroll to position [102, 0]
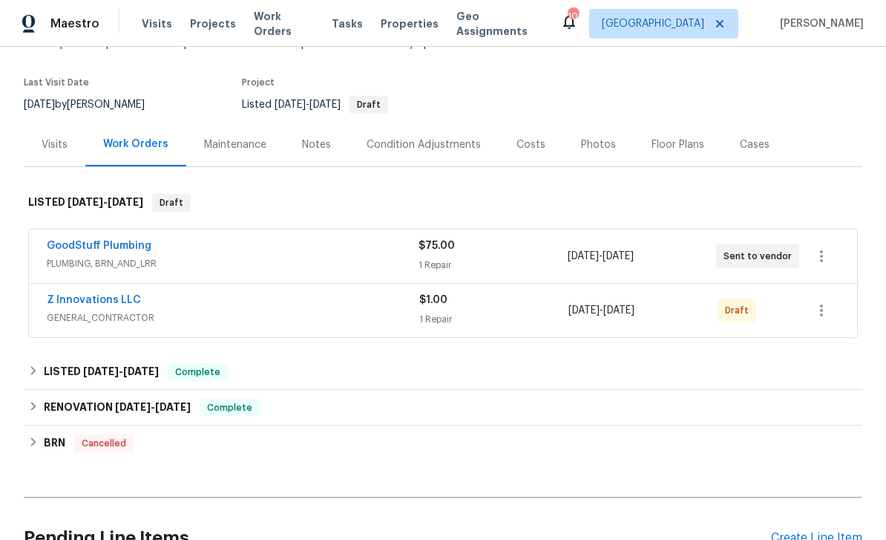
click at [79, 304] on link "Z Innovations LLC" at bounding box center [94, 300] width 94 height 10
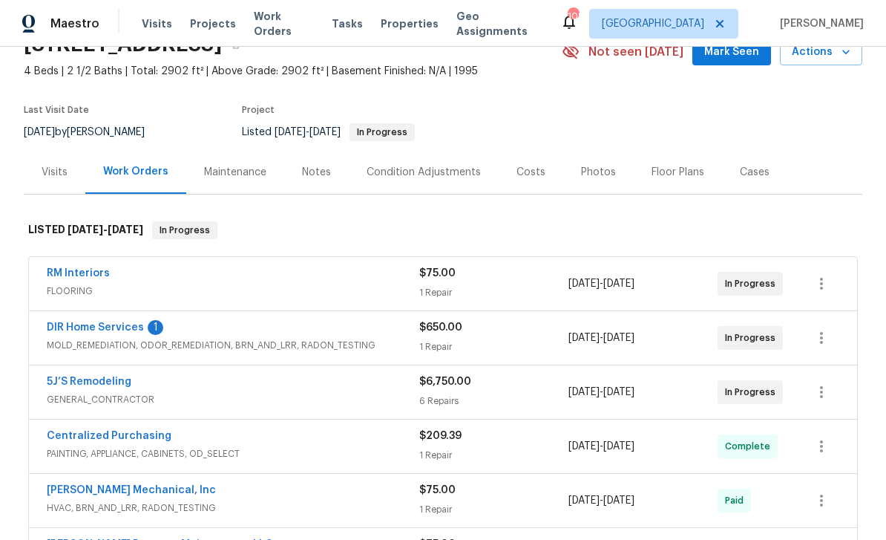
scroll to position [86, 0]
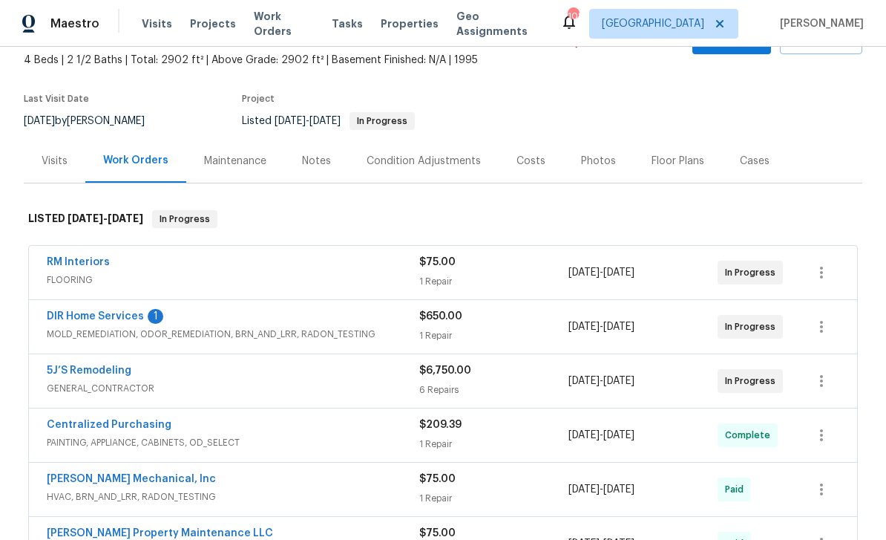
click at [85, 314] on link "DIR Home Services" at bounding box center [95, 316] width 97 height 10
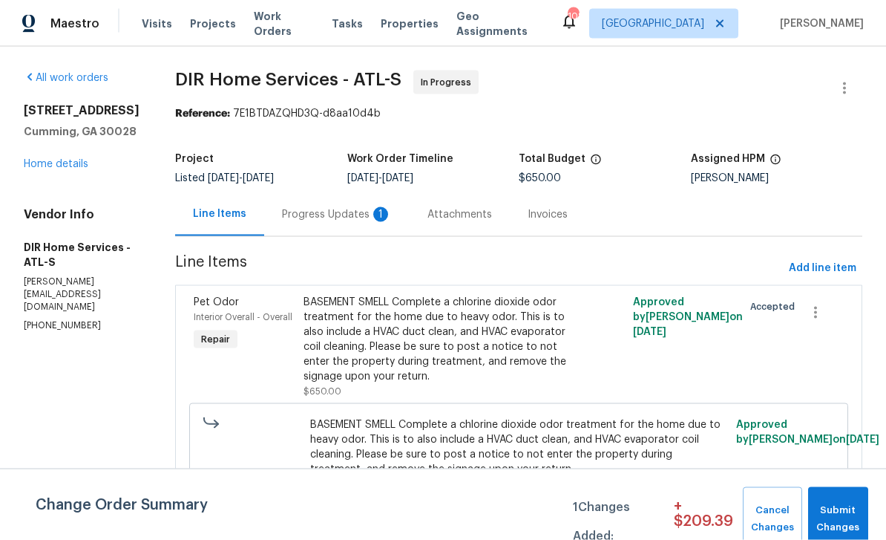
click at [333, 210] on div "Progress Updates 1" at bounding box center [337, 214] width 110 height 15
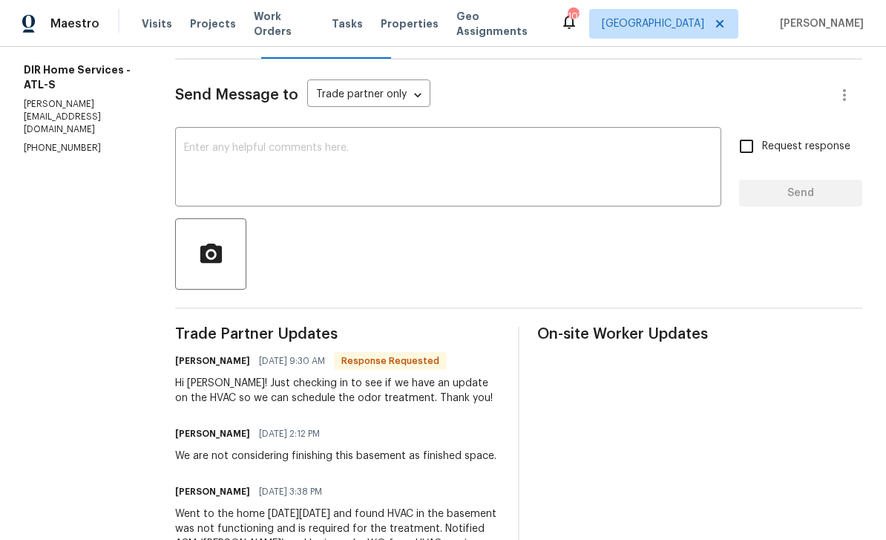
scroll to position [175, 0]
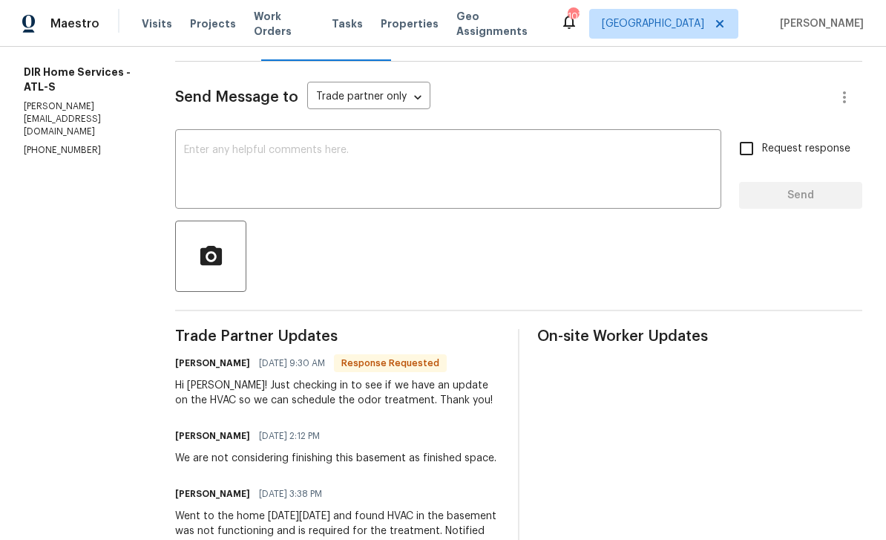
click at [215, 139] on div "x ​" at bounding box center [448, 171] width 546 height 76
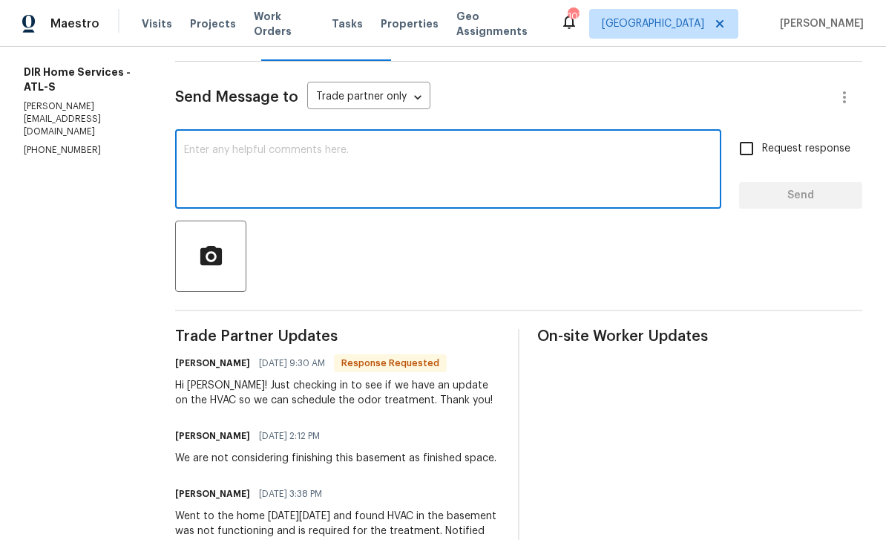
scroll to position [1, 0]
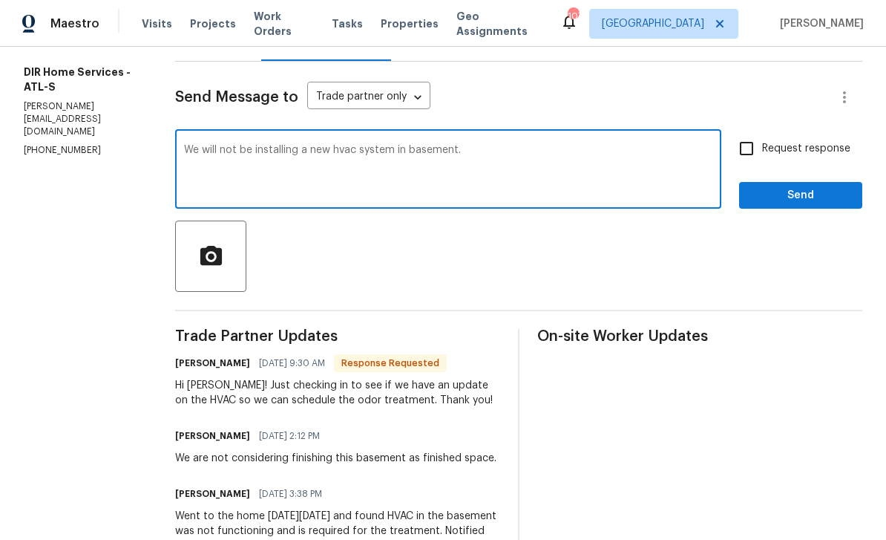
type textarea "We will not be installing a new hvac system in basement."
click at [747, 149] on input "Request response" at bounding box center [746, 148] width 31 height 31
checkbox input "true"
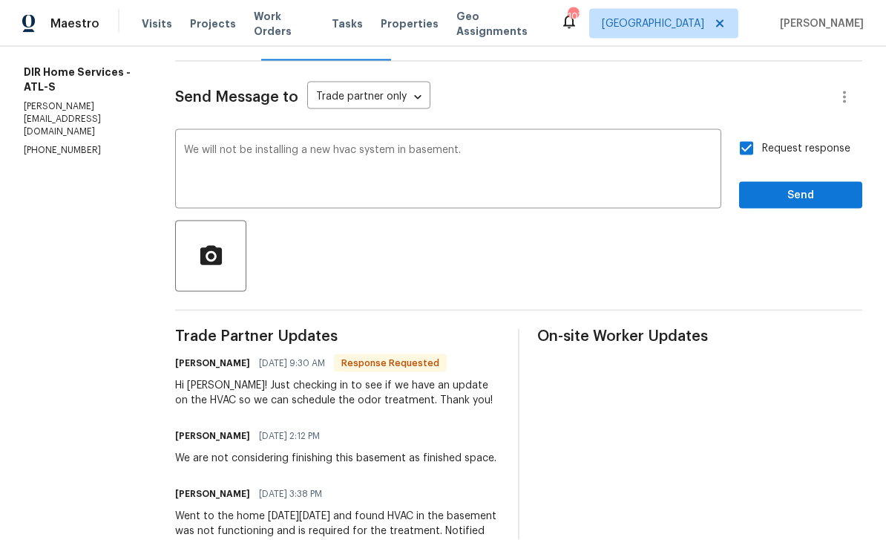
scroll to position [1, 0]
click at [813, 188] on span "Send" at bounding box center [800, 195] width 99 height 19
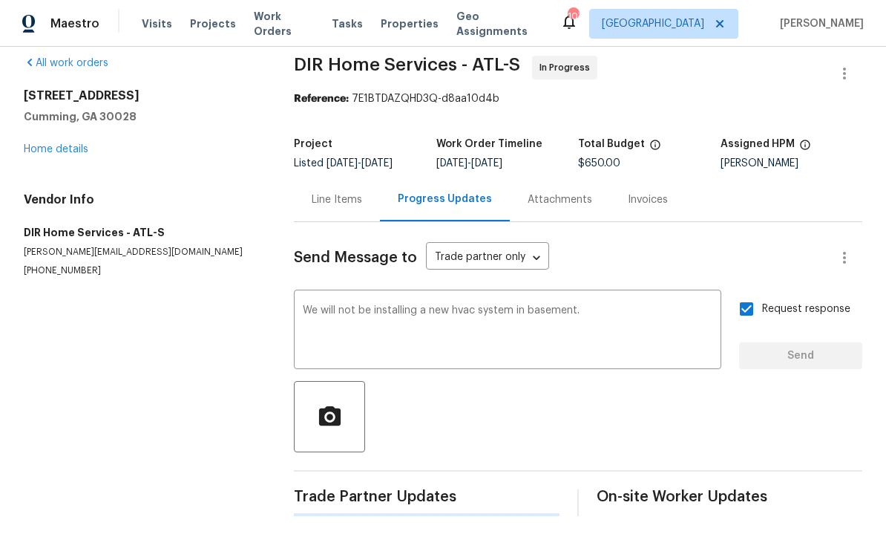
scroll to position [0, 0]
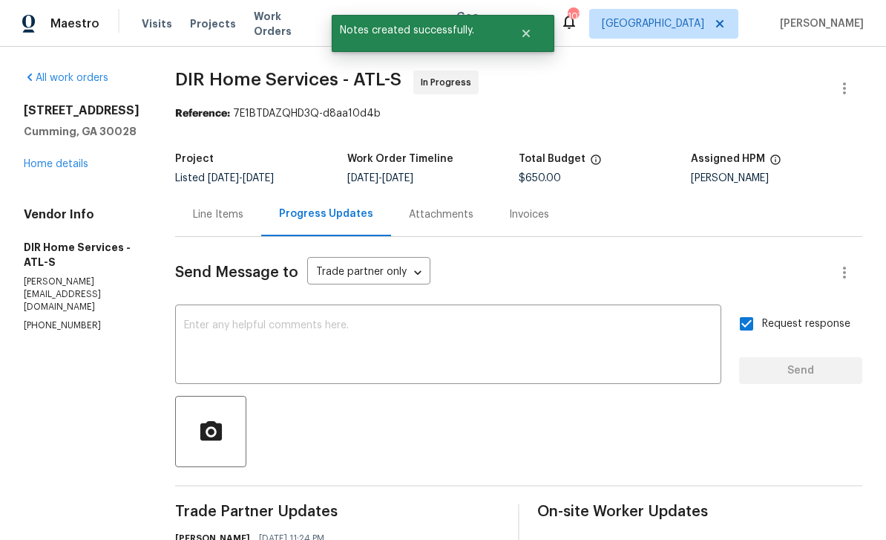
click at [65, 166] on link "Home details" at bounding box center [56, 164] width 65 height 10
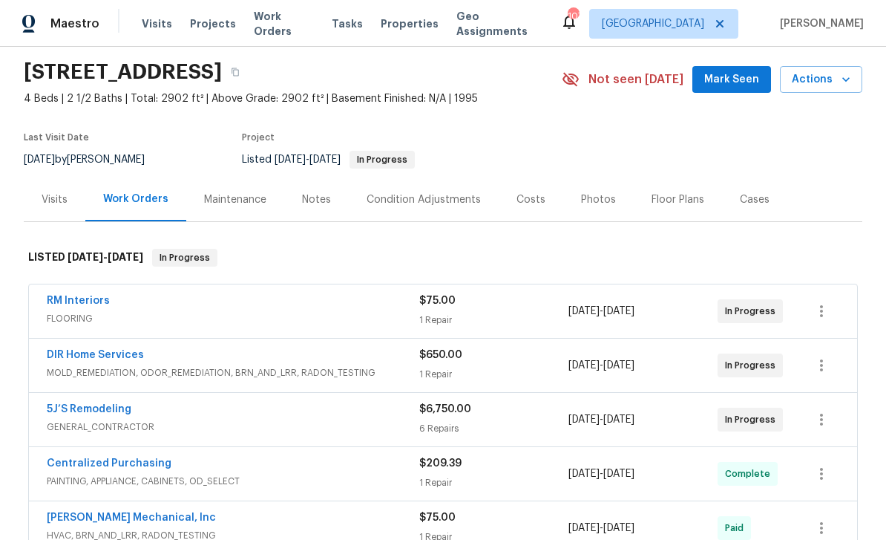
scroll to position [56, 0]
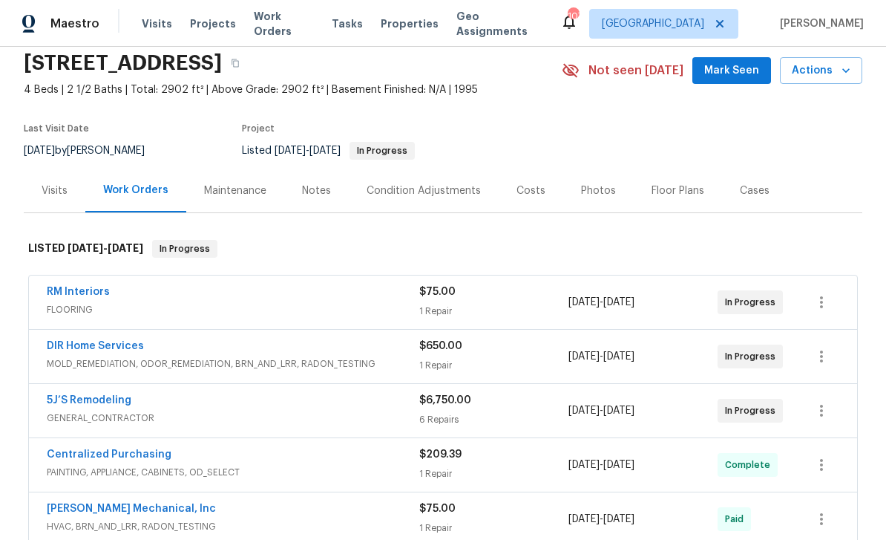
click at [73, 402] on link "5J’S Remodeling" at bounding box center [89, 400] width 85 height 10
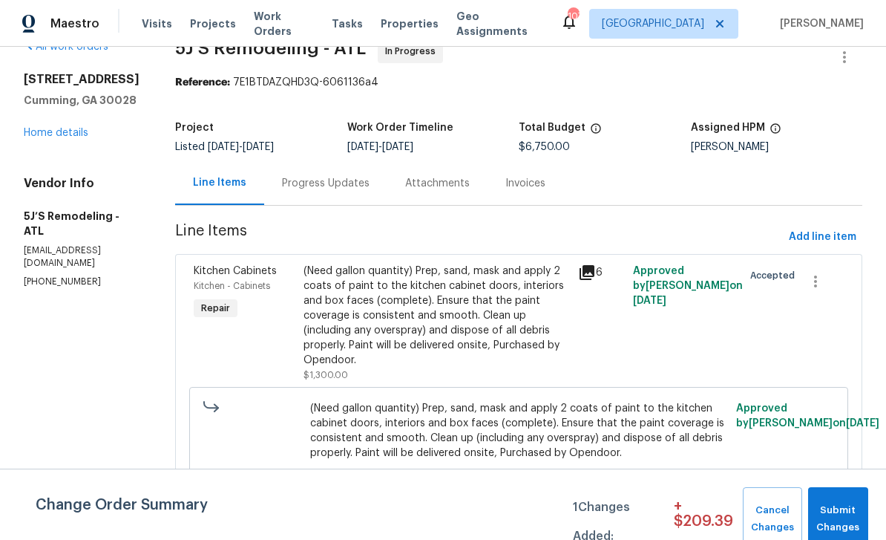
scroll to position [33, 0]
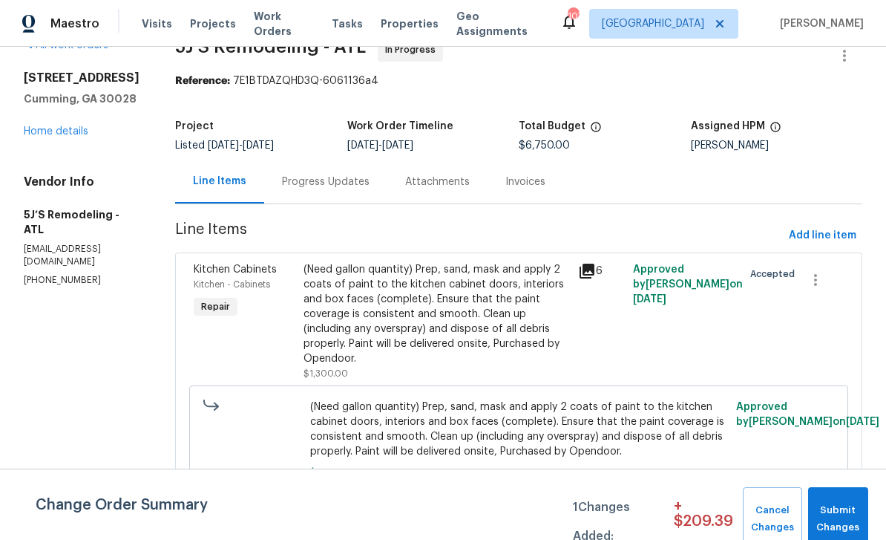
click at [309, 177] on div "Progress Updates" at bounding box center [326, 181] width 88 height 15
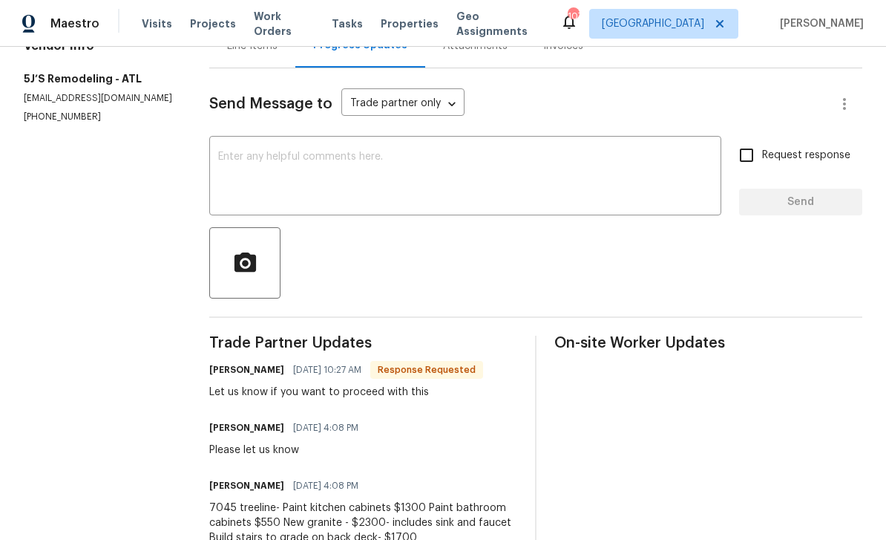
click at [234, 157] on textarea at bounding box center [465, 177] width 494 height 52
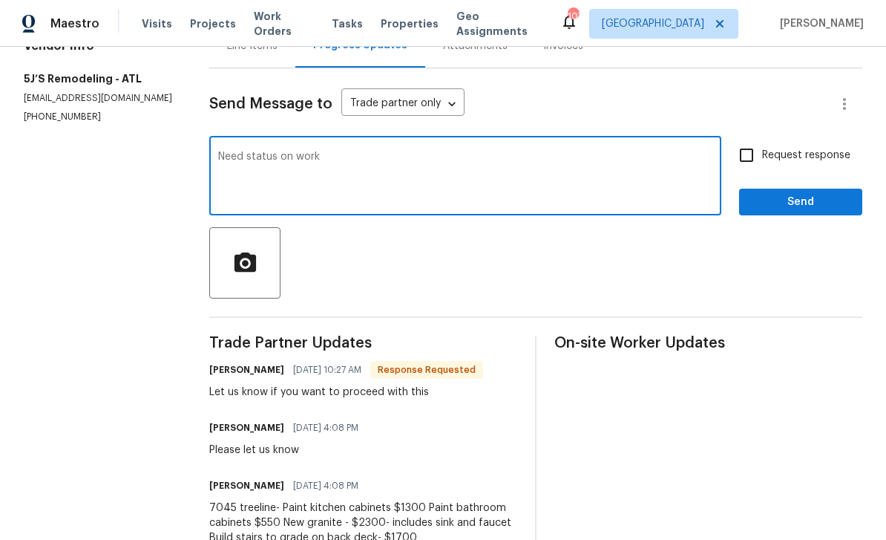
click at [250, 154] on textarea "Need status on work" at bounding box center [465, 177] width 494 height 52
click at [377, 163] on textarea "Need update status on work" at bounding box center [465, 177] width 494 height 52
type textarea "Need update status on work please. Thanks"
click at [757, 151] on input "Request response" at bounding box center [746, 155] width 31 height 31
checkbox input "true"
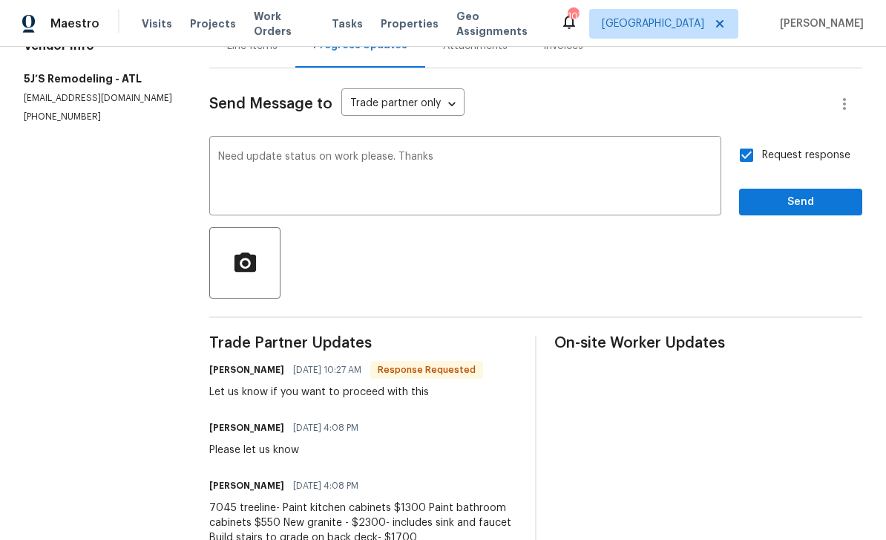
click at [223, 157] on textarea "Need update status on work please. Thanks" at bounding box center [465, 177] width 494 height 52
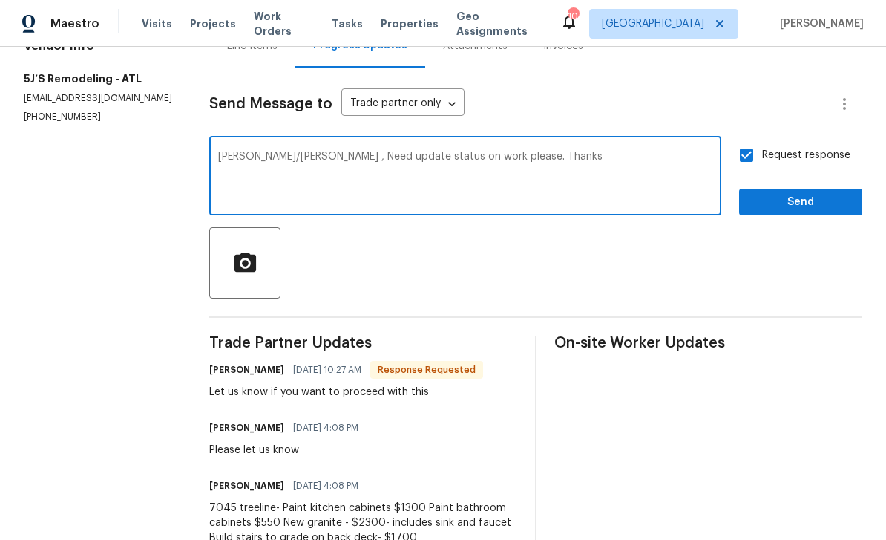
type textarea "Josh/Josie , Need update status on work please. Thanks"
click at [805, 199] on span "Send" at bounding box center [800, 202] width 99 height 19
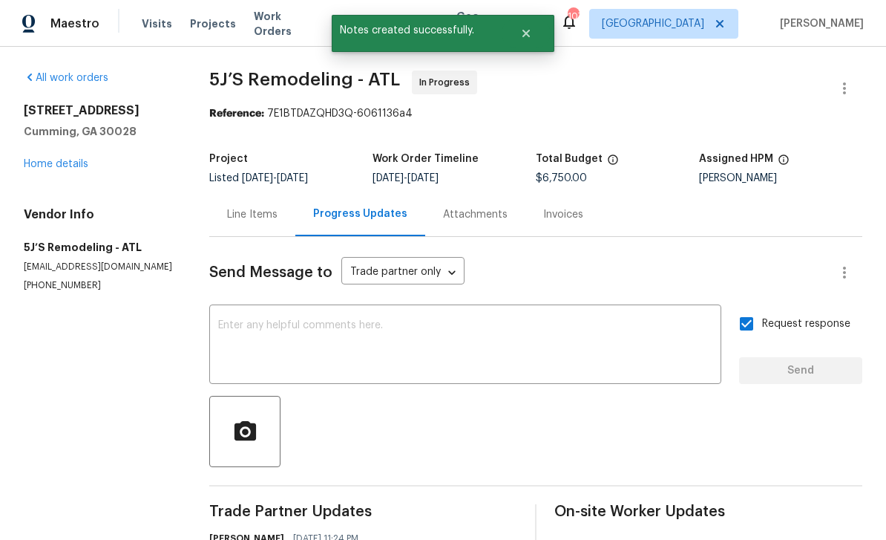
click at [50, 159] on link "Home details" at bounding box center [56, 164] width 65 height 10
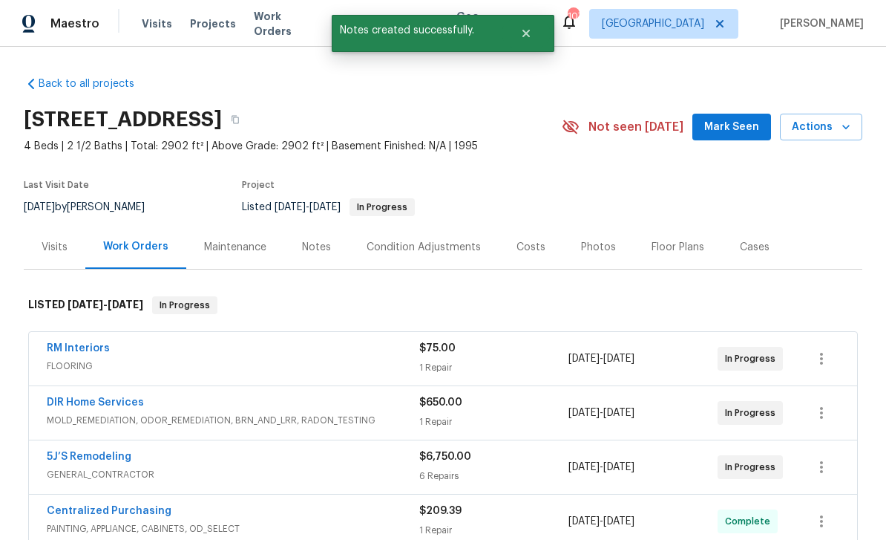
click at [736, 131] on span "Mark Seen" at bounding box center [731, 127] width 55 height 19
